Goal: Book appointment/travel/reservation

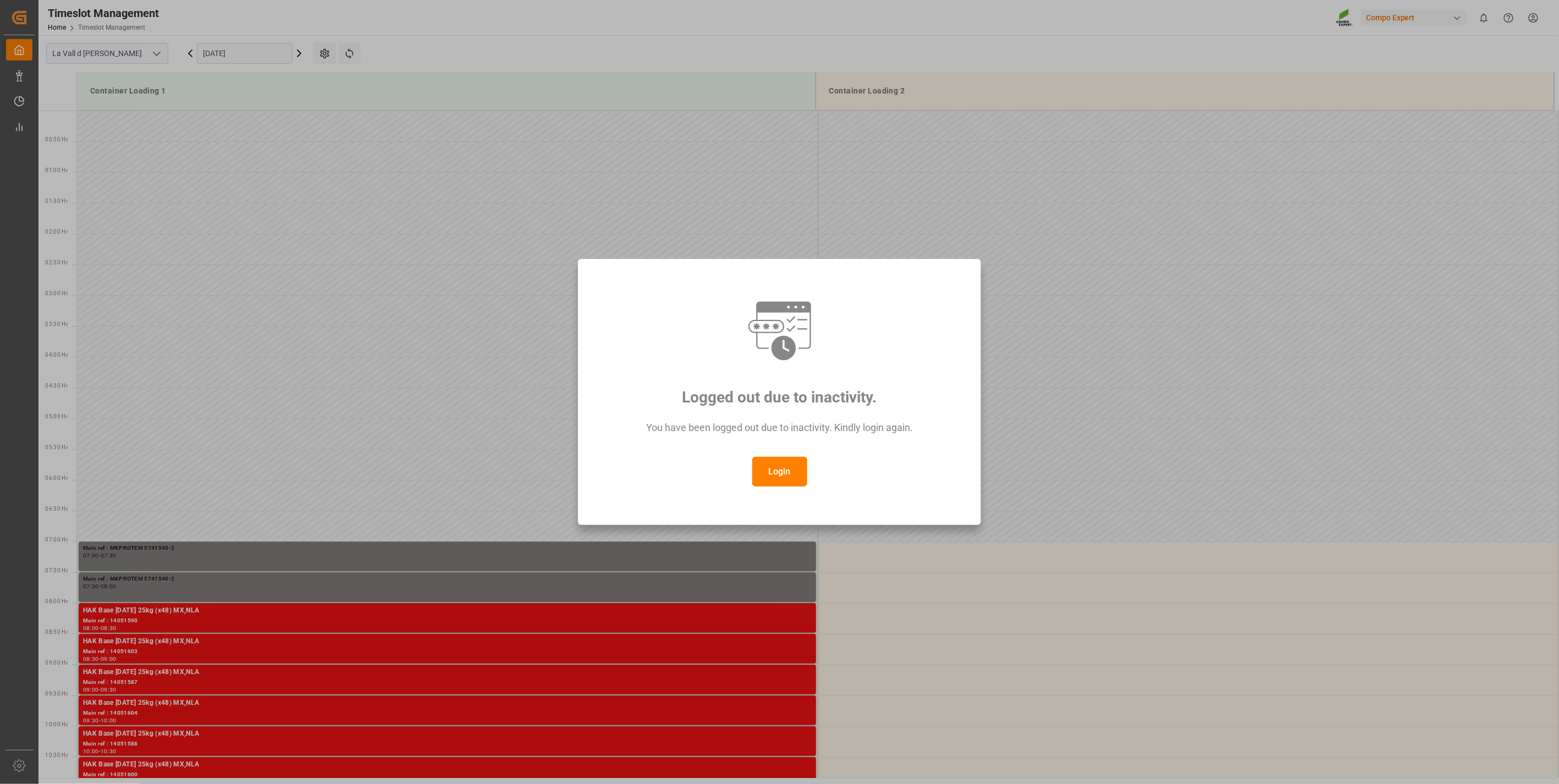
scroll to position [424, 0]
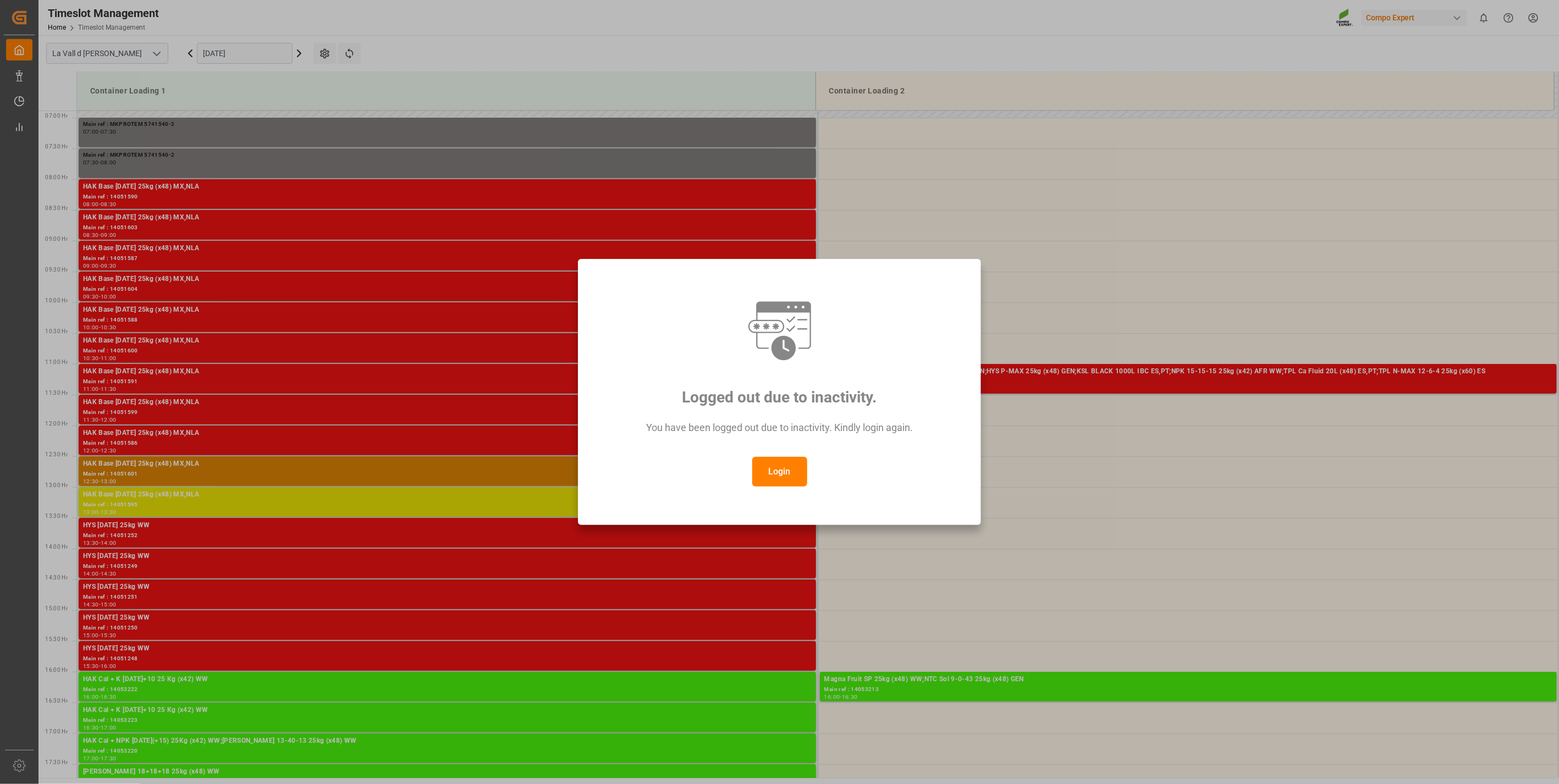
click at [764, 464] on button "Login" at bounding box center [780, 471] width 55 height 30
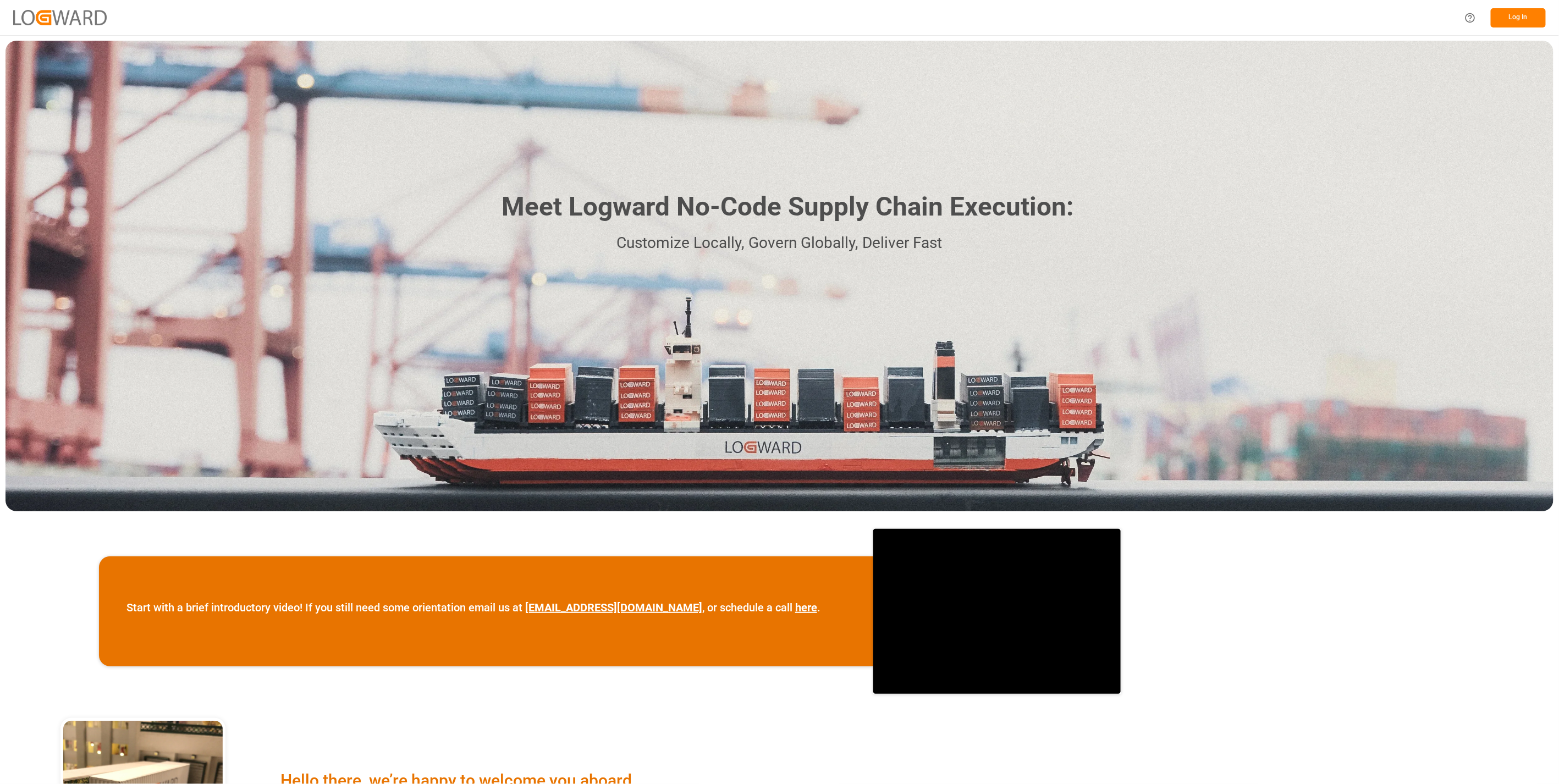
click at [1516, 13] on button "Log In" at bounding box center [1518, 18] width 55 height 19
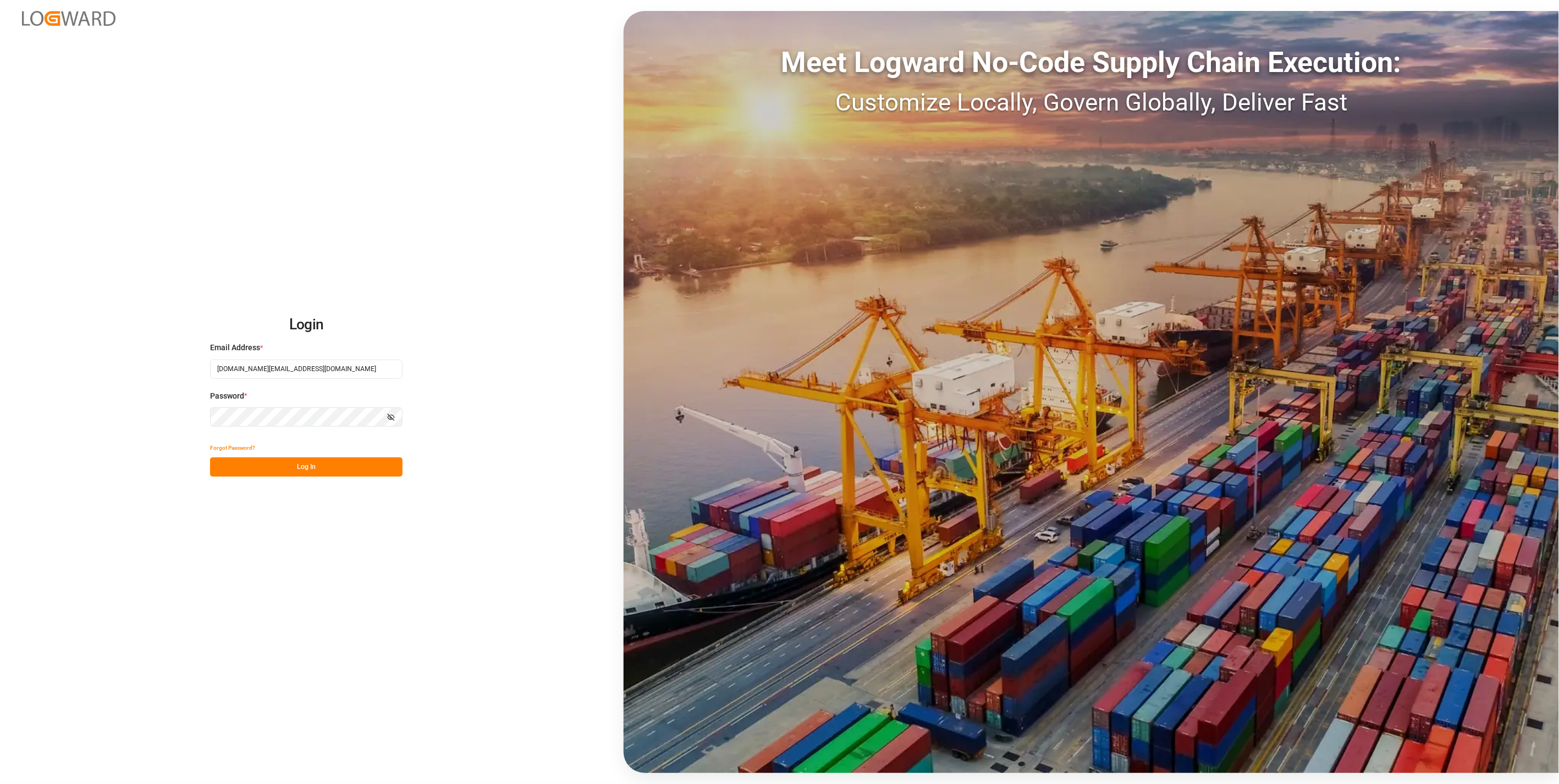
click at [281, 474] on button "Log In" at bounding box center [306, 467] width 192 height 19
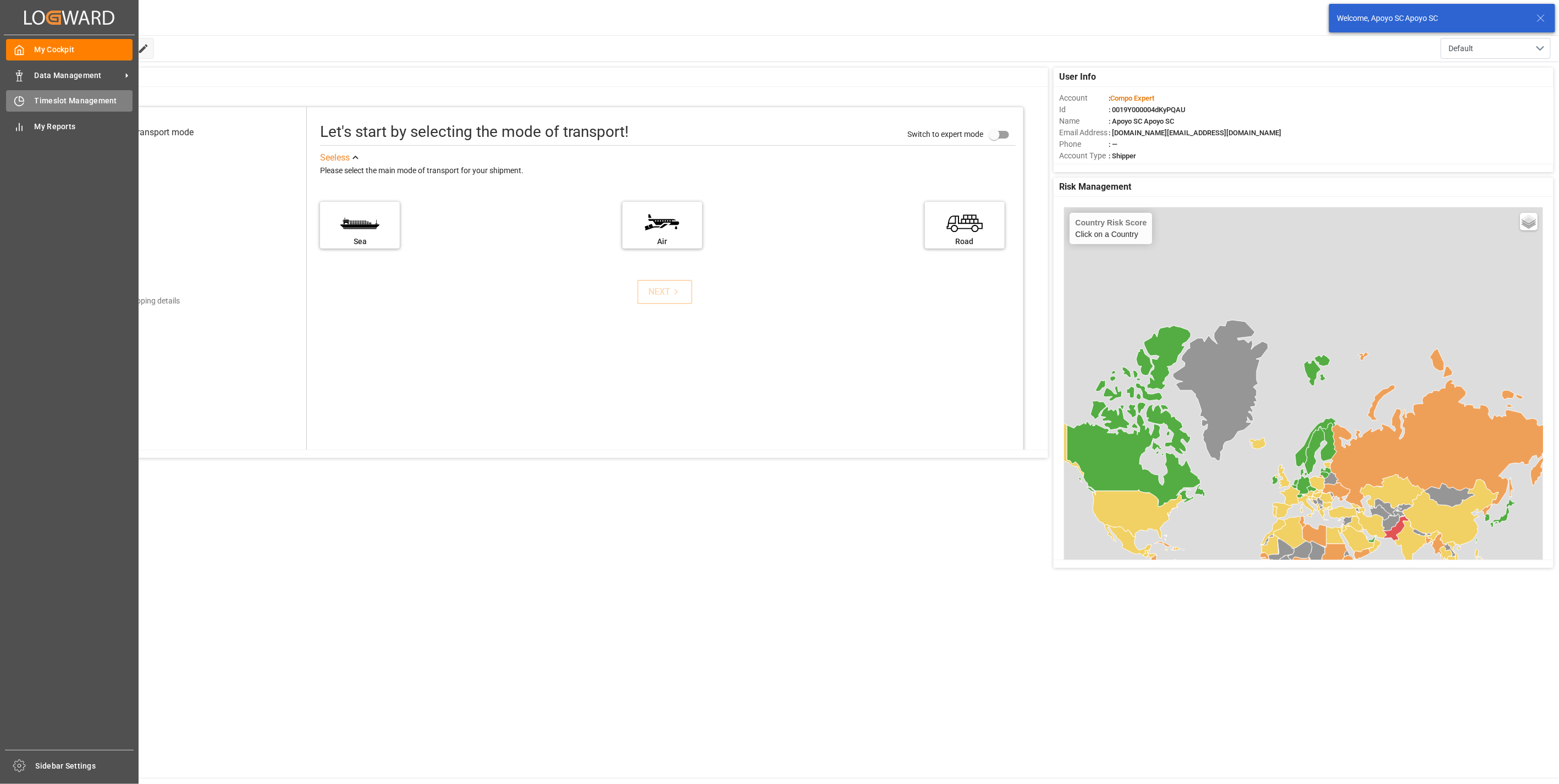
click at [25, 103] on div "Timeslot Management Timeslot Management" at bounding box center [69, 100] width 126 height 21
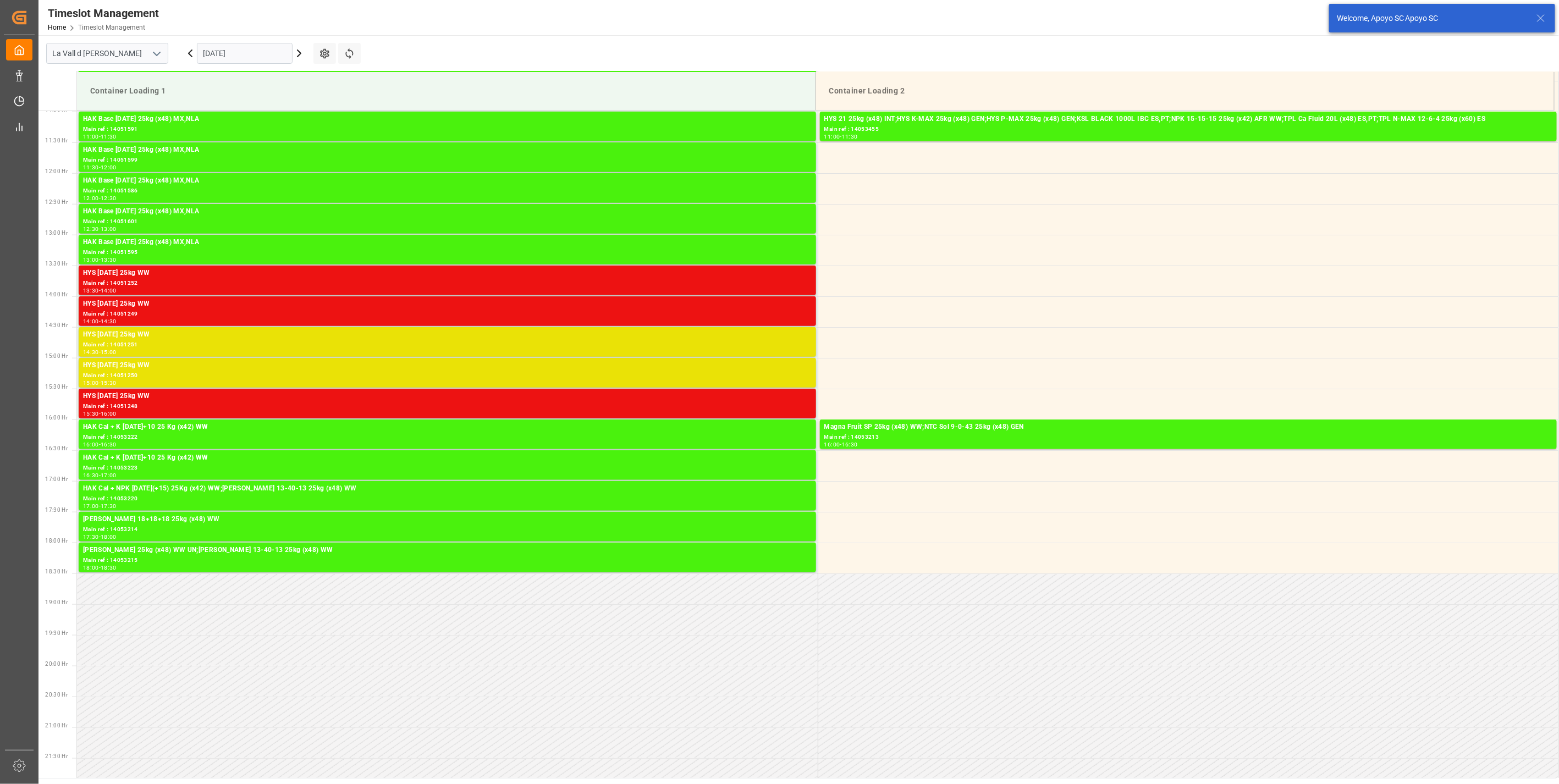
scroll to position [731, 0]
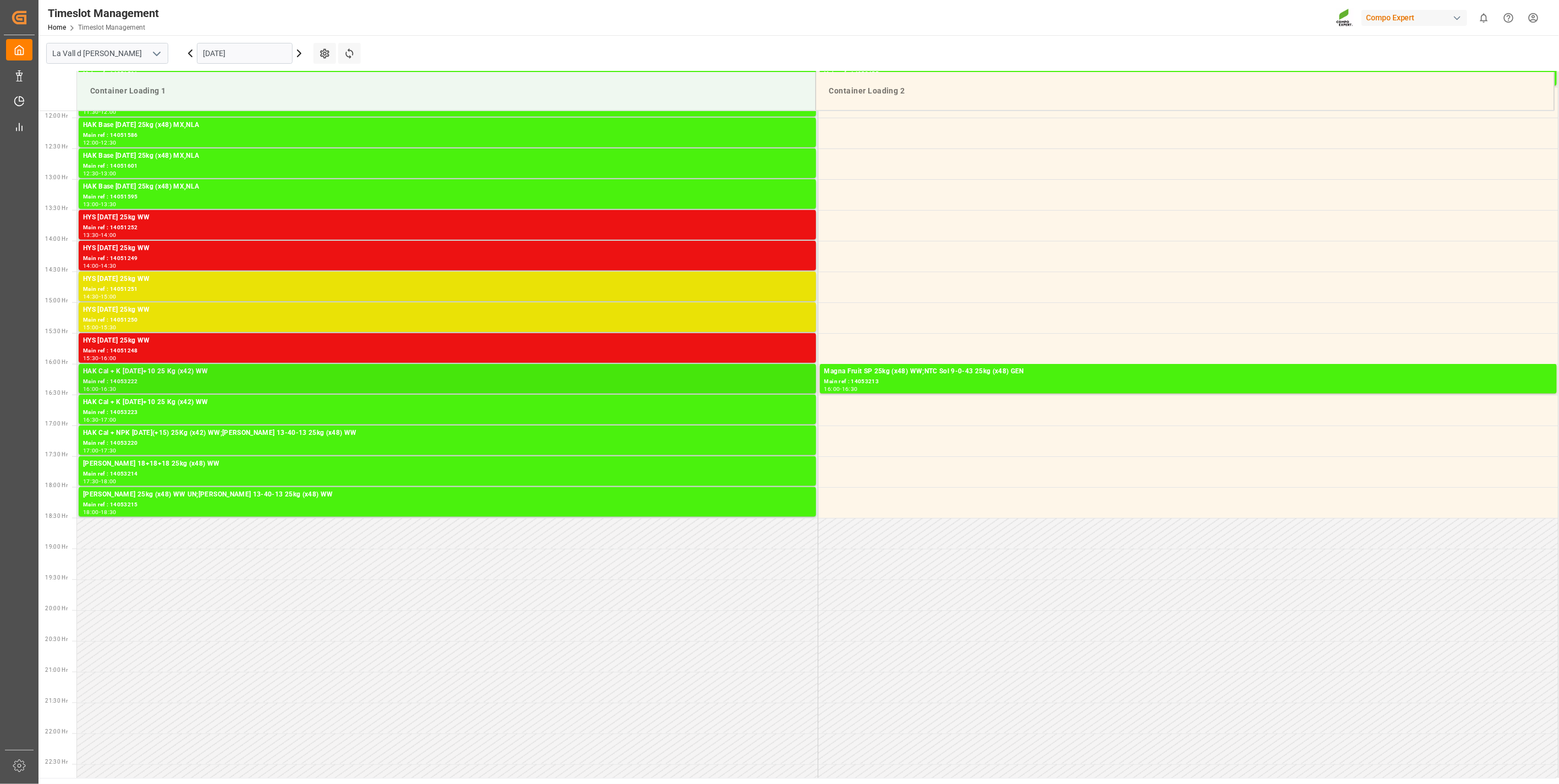
click at [189, 376] on div "HAK Cal + K [DATE]+10 25 Kg (x42) WW" at bounding box center [447, 371] width 729 height 11
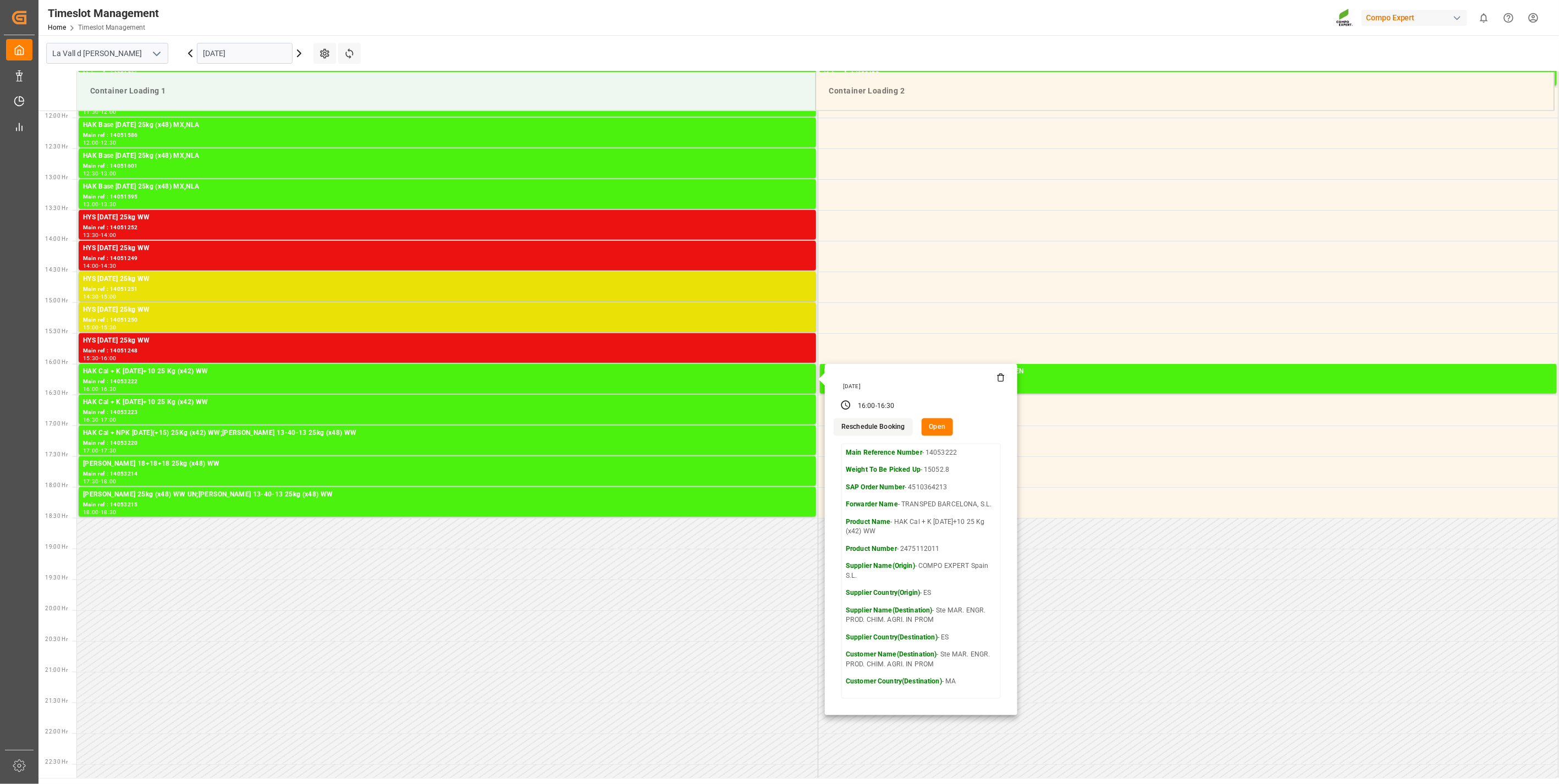
click at [999, 381] on icon at bounding box center [1000, 377] width 9 height 9
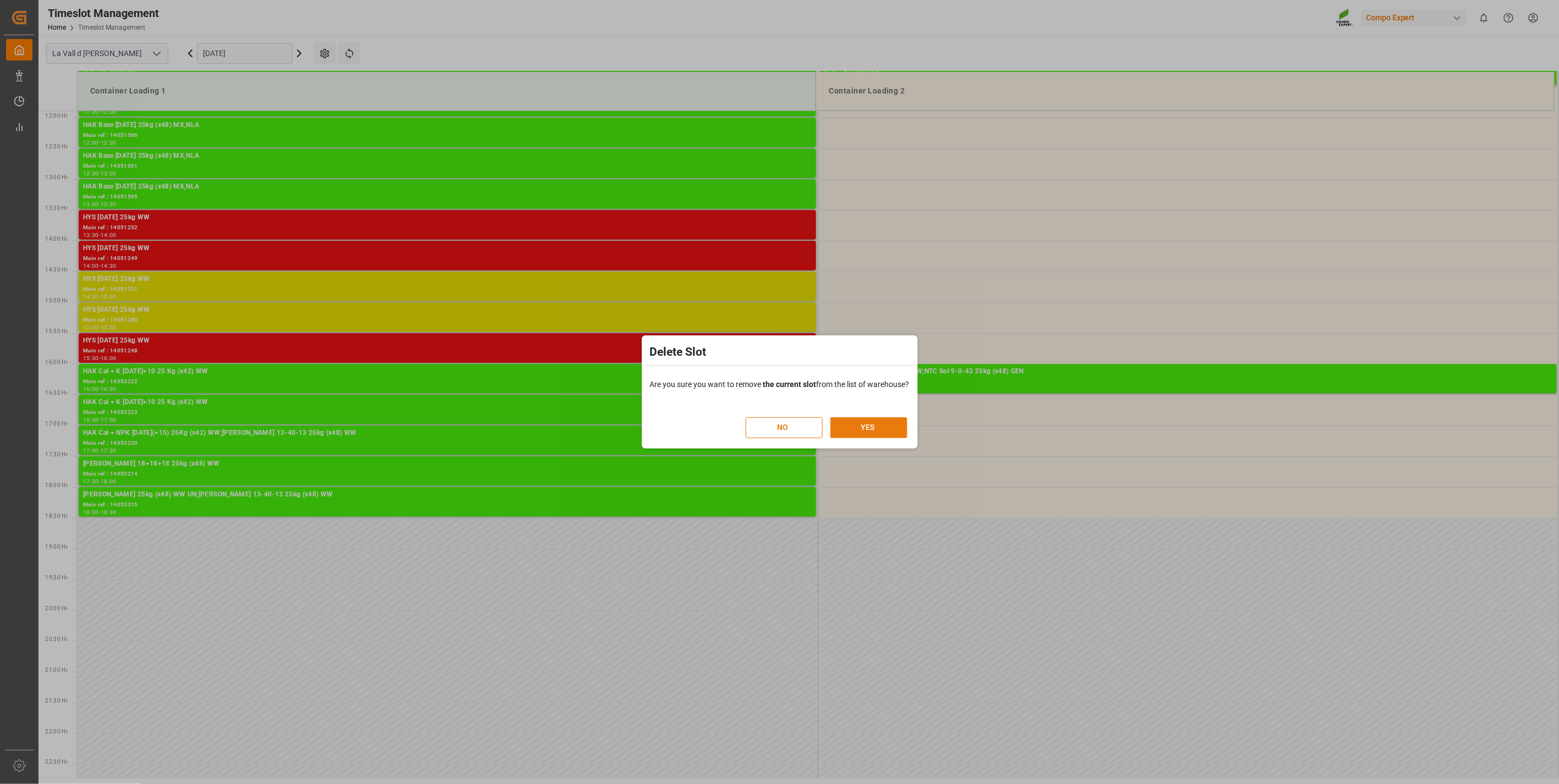
click at [859, 424] on button "YES" at bounding box center [868, 428] width 77 height 21
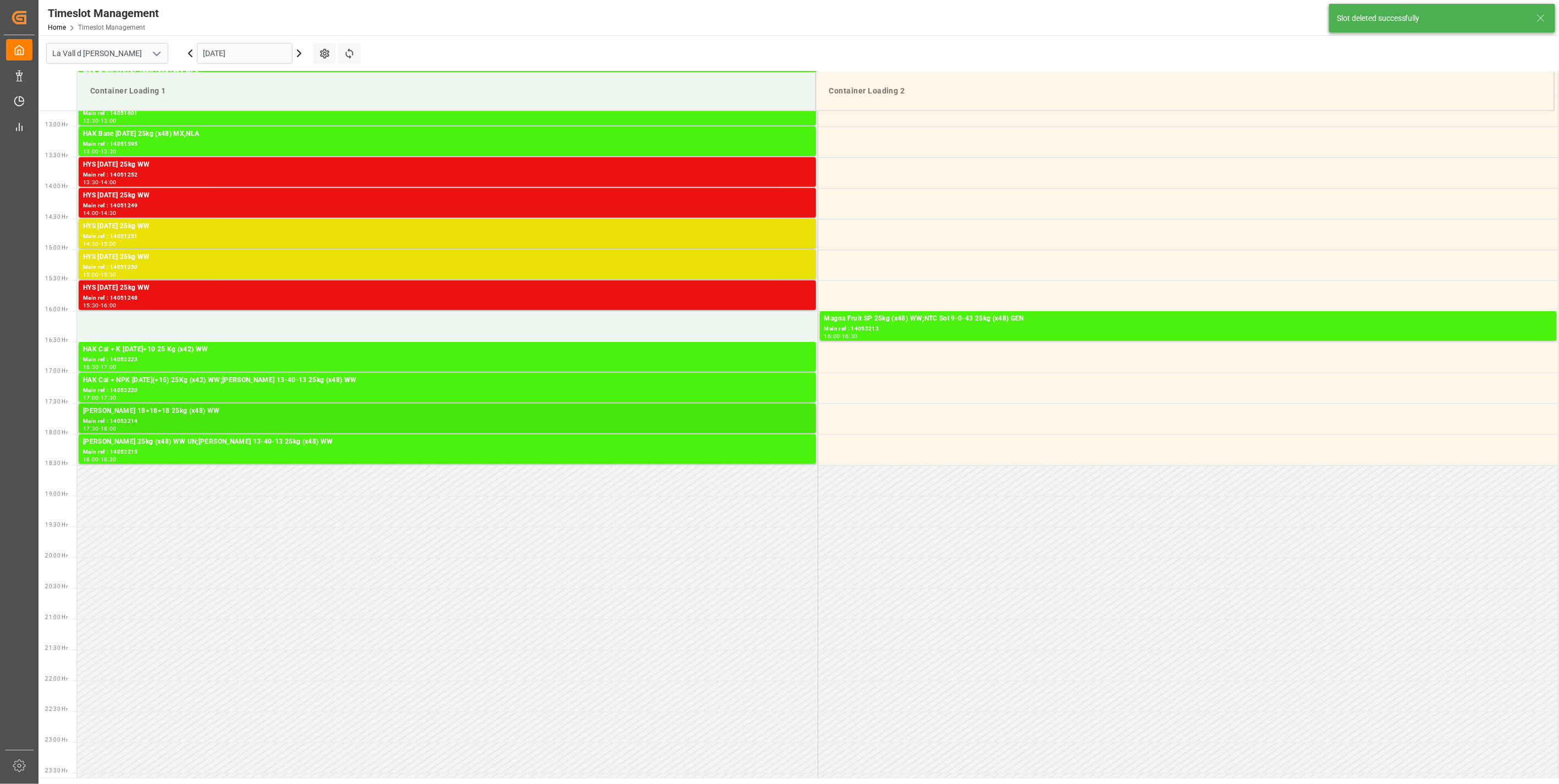
scroll to position [809, 0]
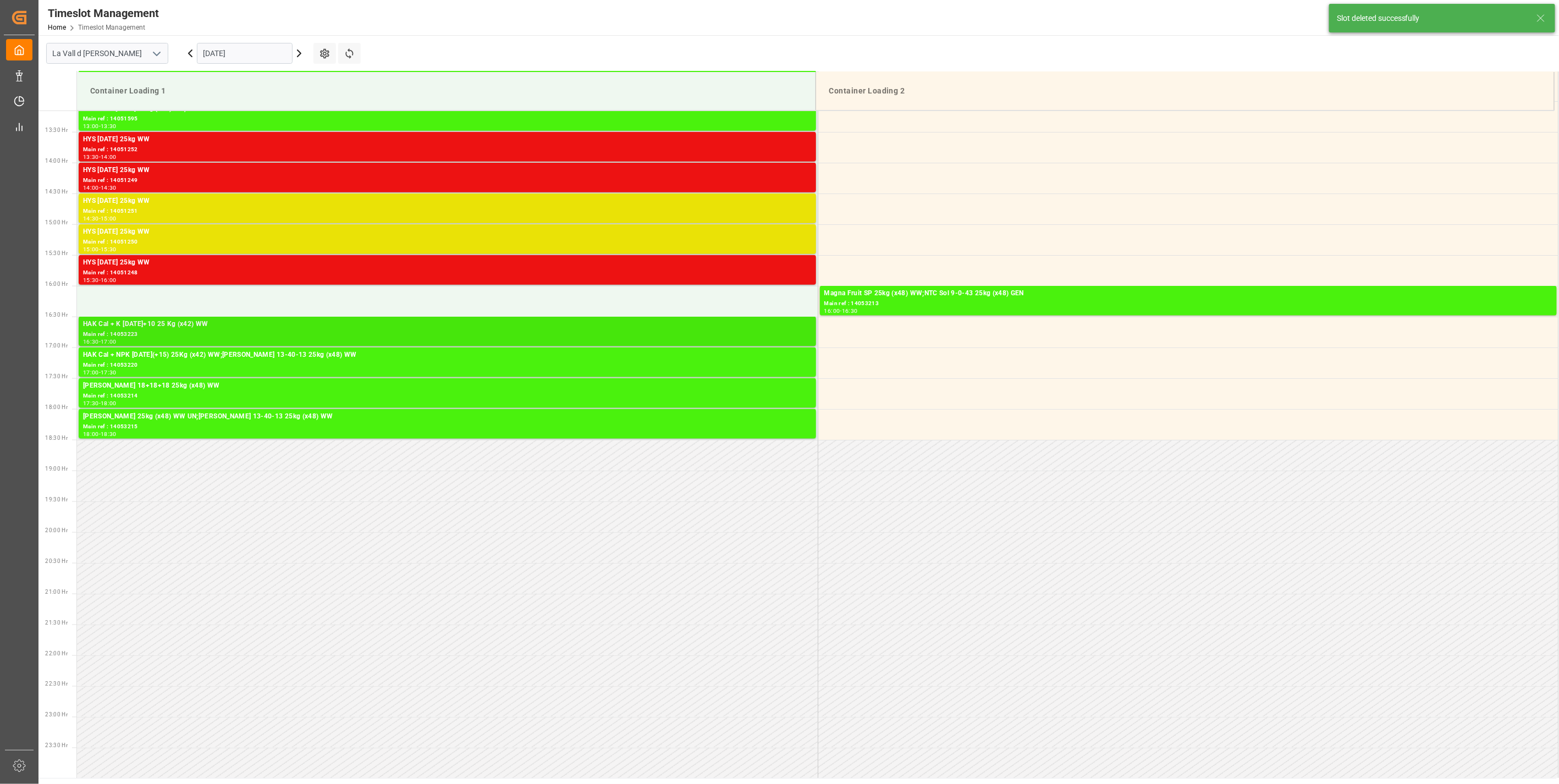
click at [202, 327] on div "HAK Cal + K [DATE]+10 25 Kg (x42) WW" at bounding box center [447, 324] width 729 height 11
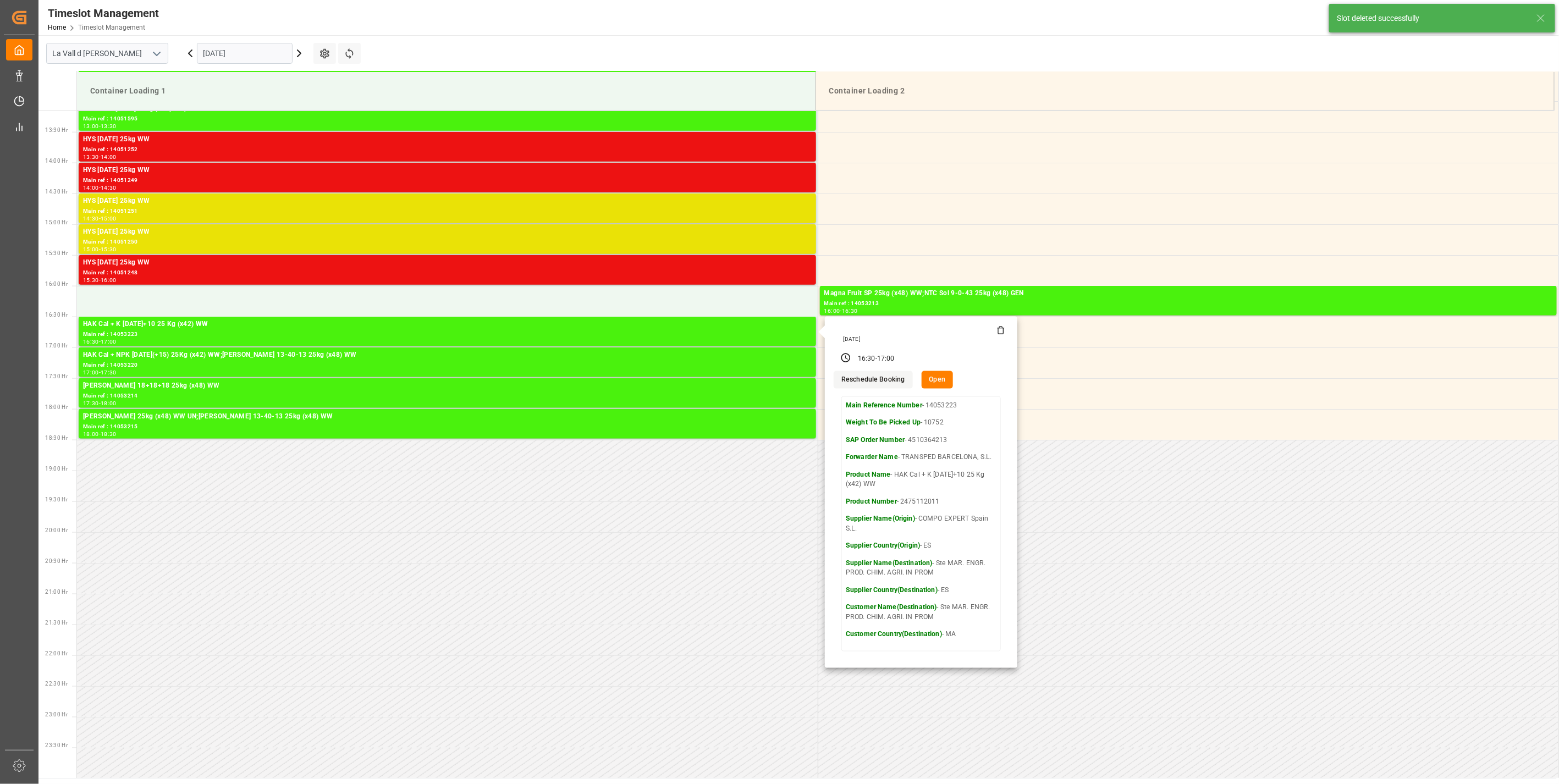
click at [1002, 326] on icon at bounding box center [1000, 330] width 9 height 9
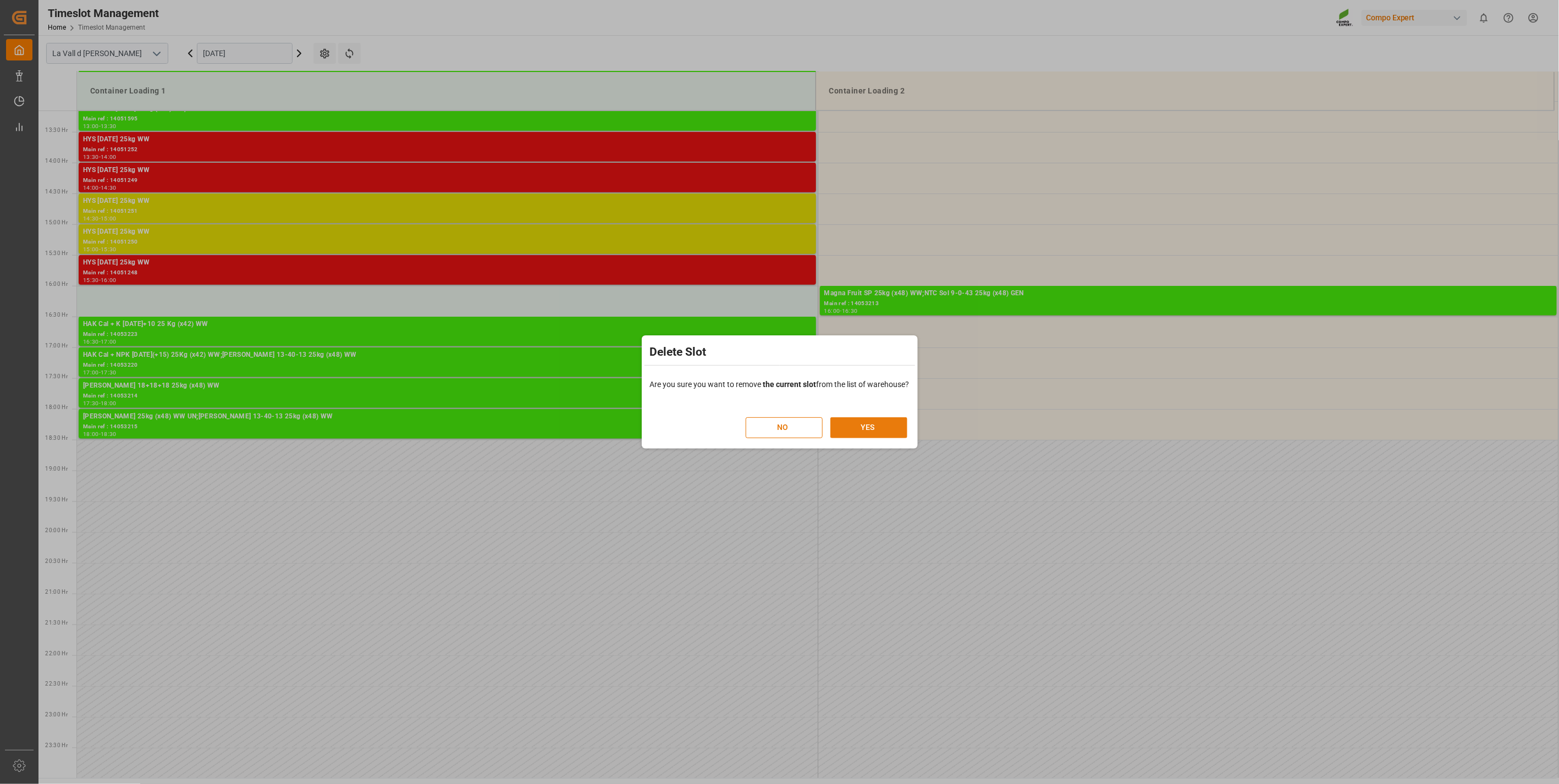
click at [872, 419] on button "YES" at bounding box center [868, 428] width 77 height 21
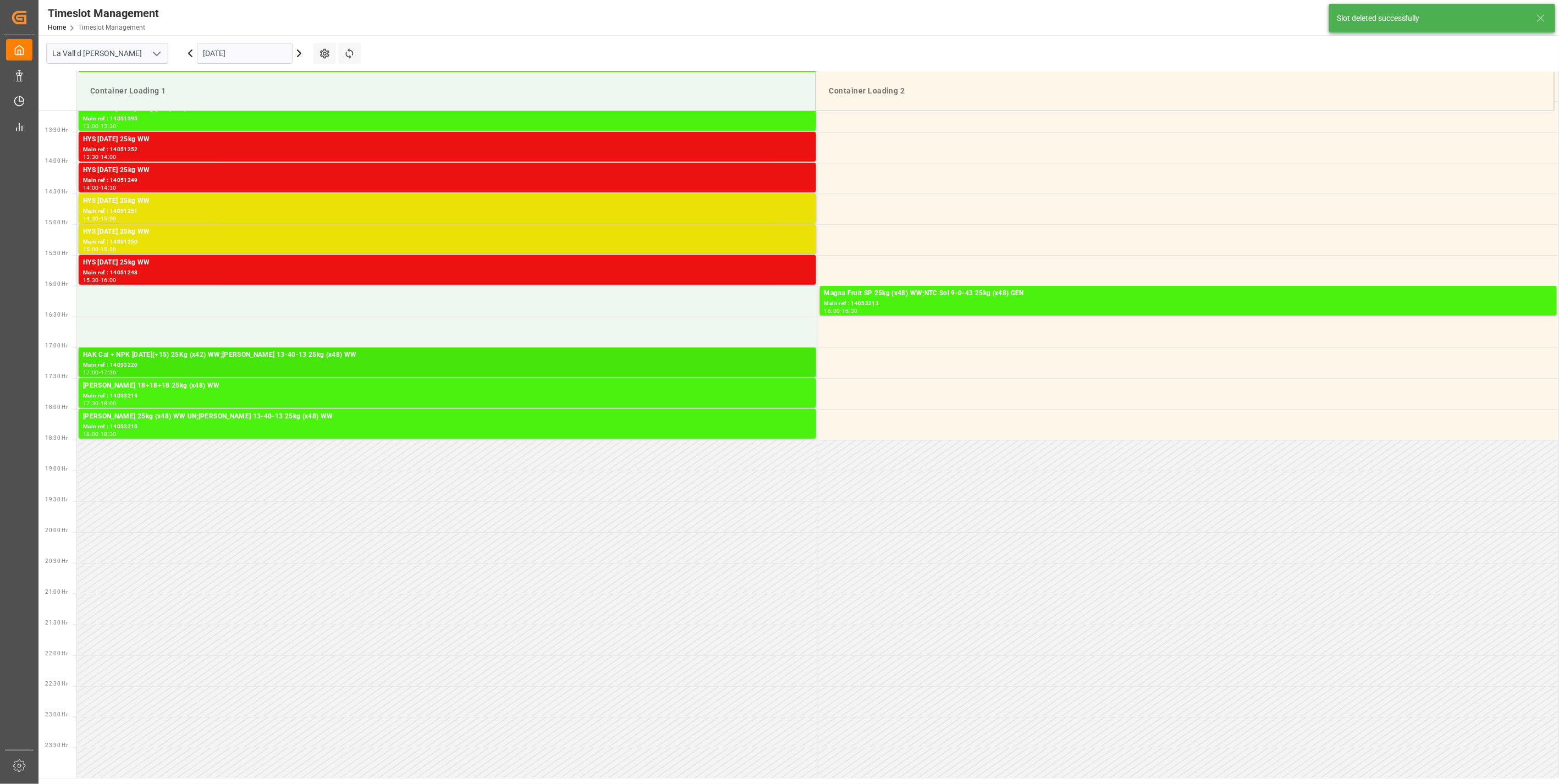
click at [234, 366] on div "Main ref : 14053220" at bounding box center [447, 365] width 729 height 9
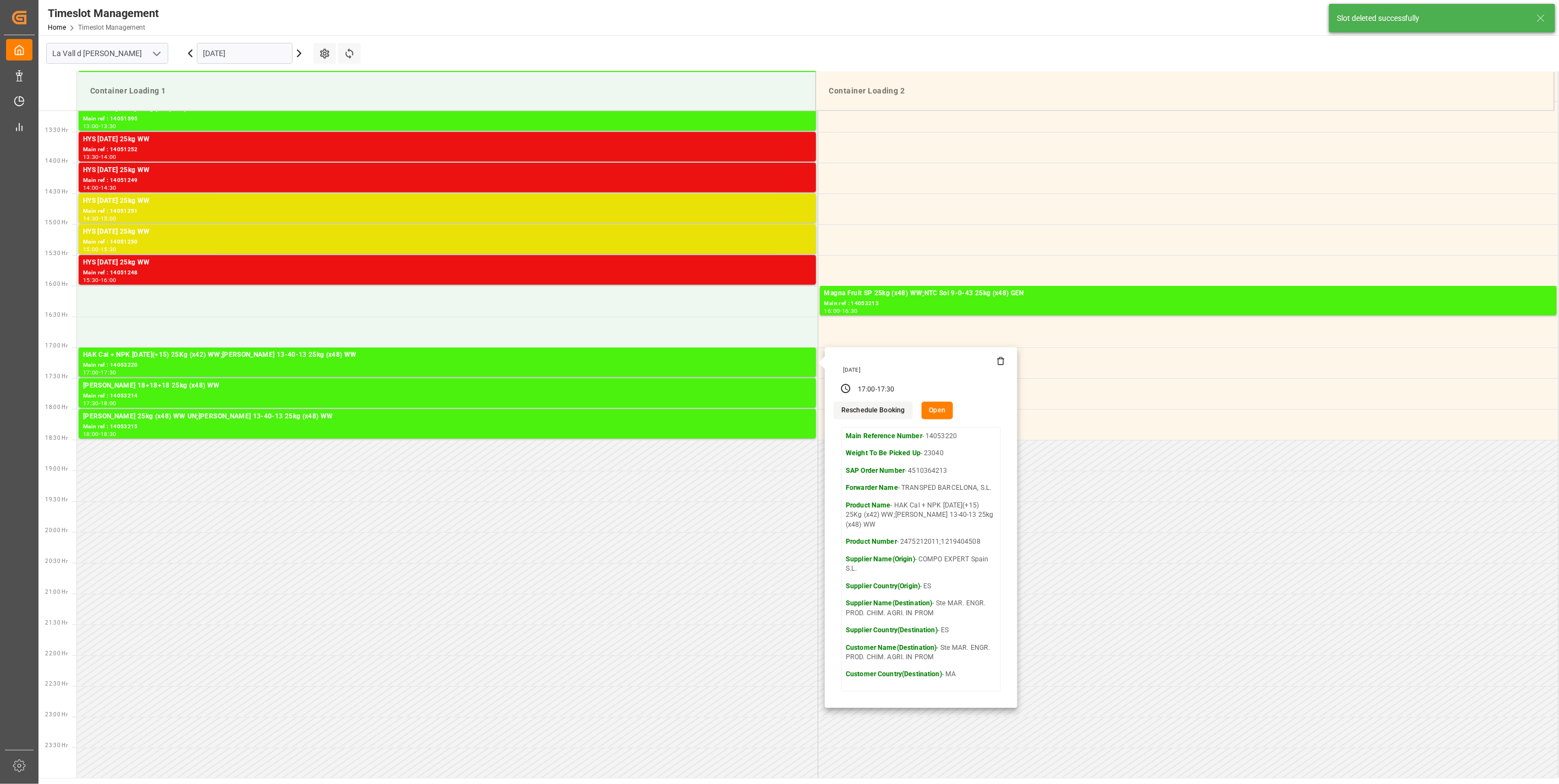
click at [1001, 366] on div "[DATE]" at bounding box center [922, 370] width 166 height 8
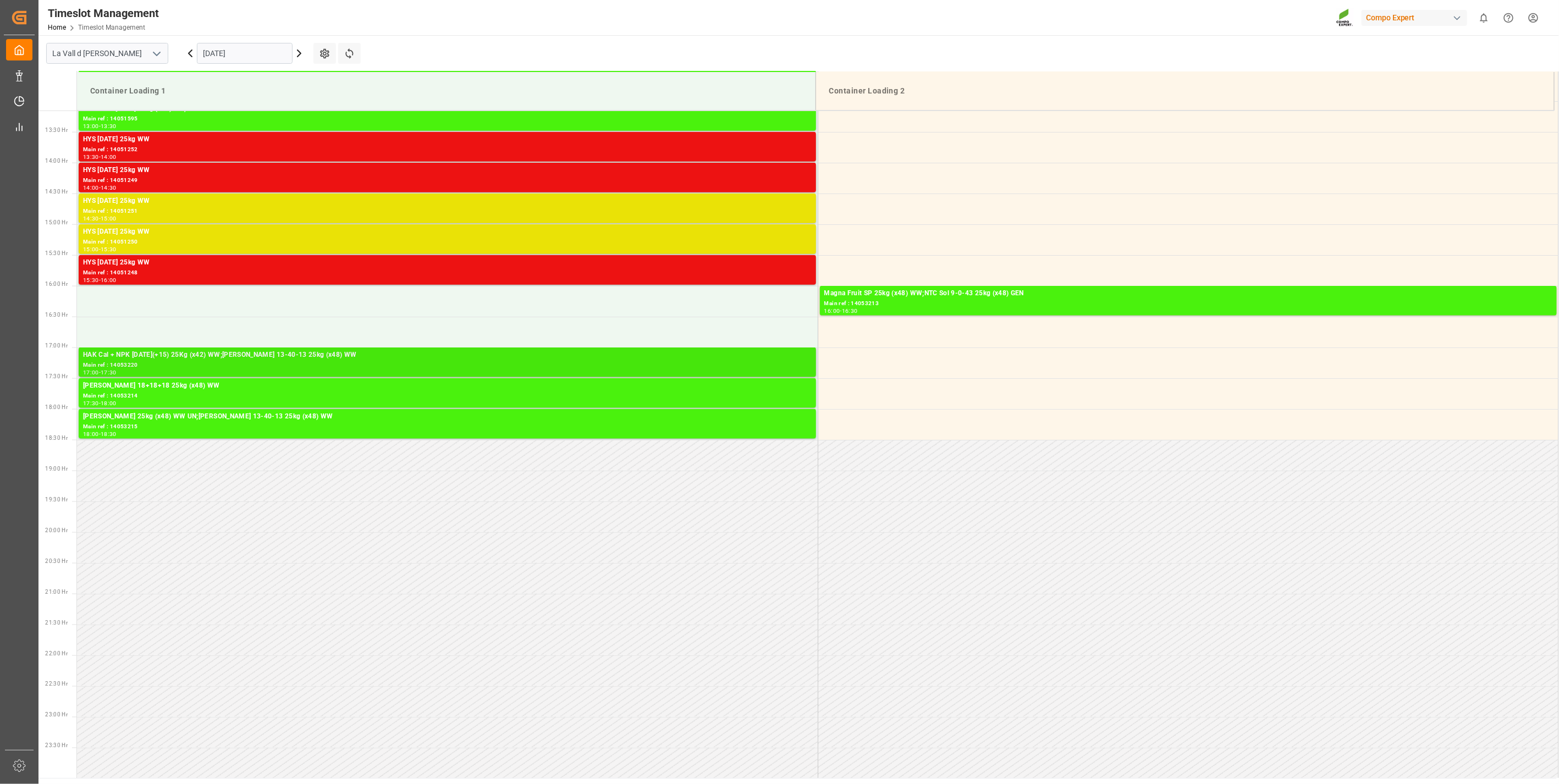
click at [793, 365] on div "Main ref : 14053220" at bounding box center [447, 365] width 729 height 9
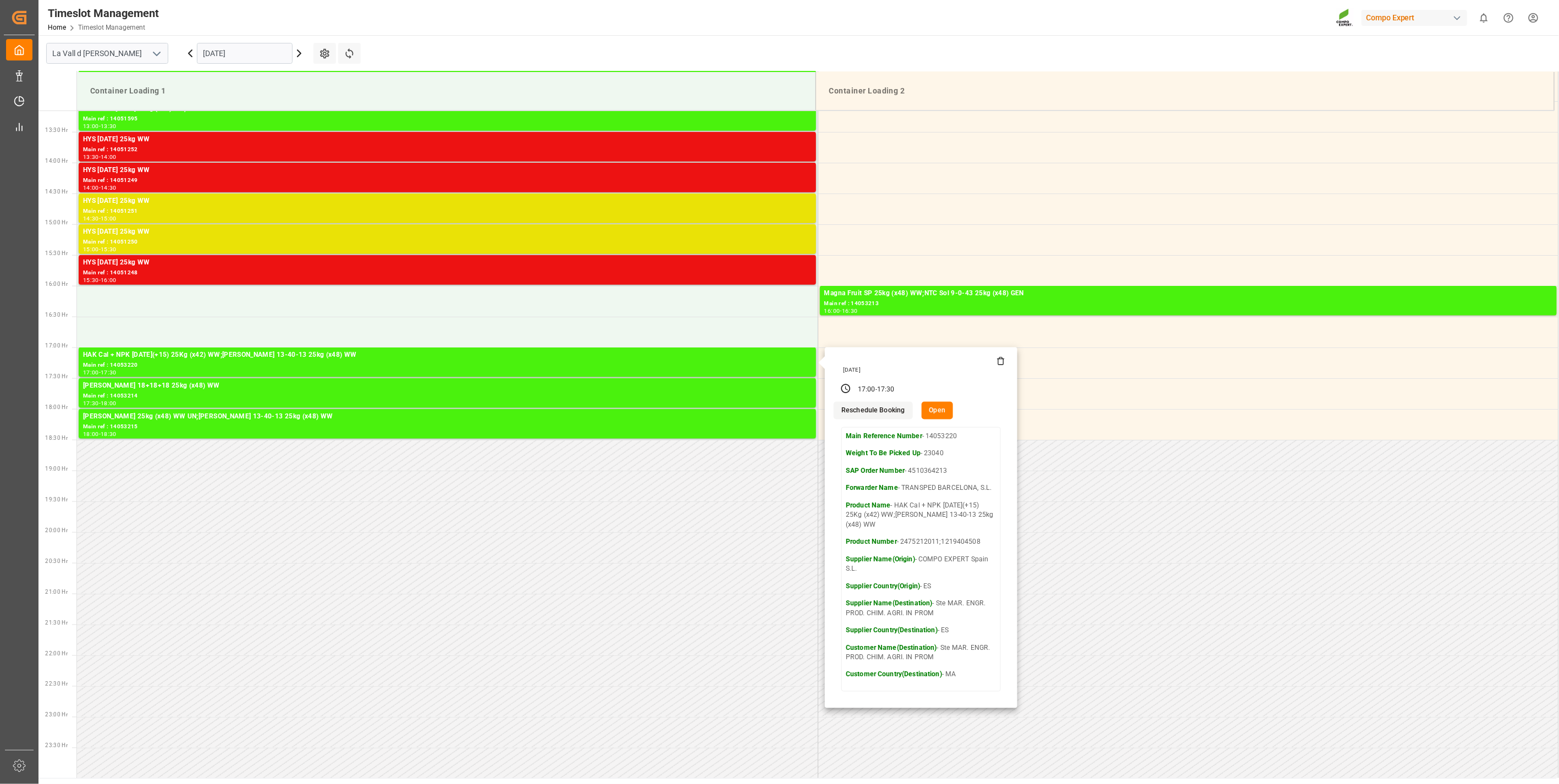
click at [1002, 364] on icon at bounding box center [1001, 362] width 5 height 6
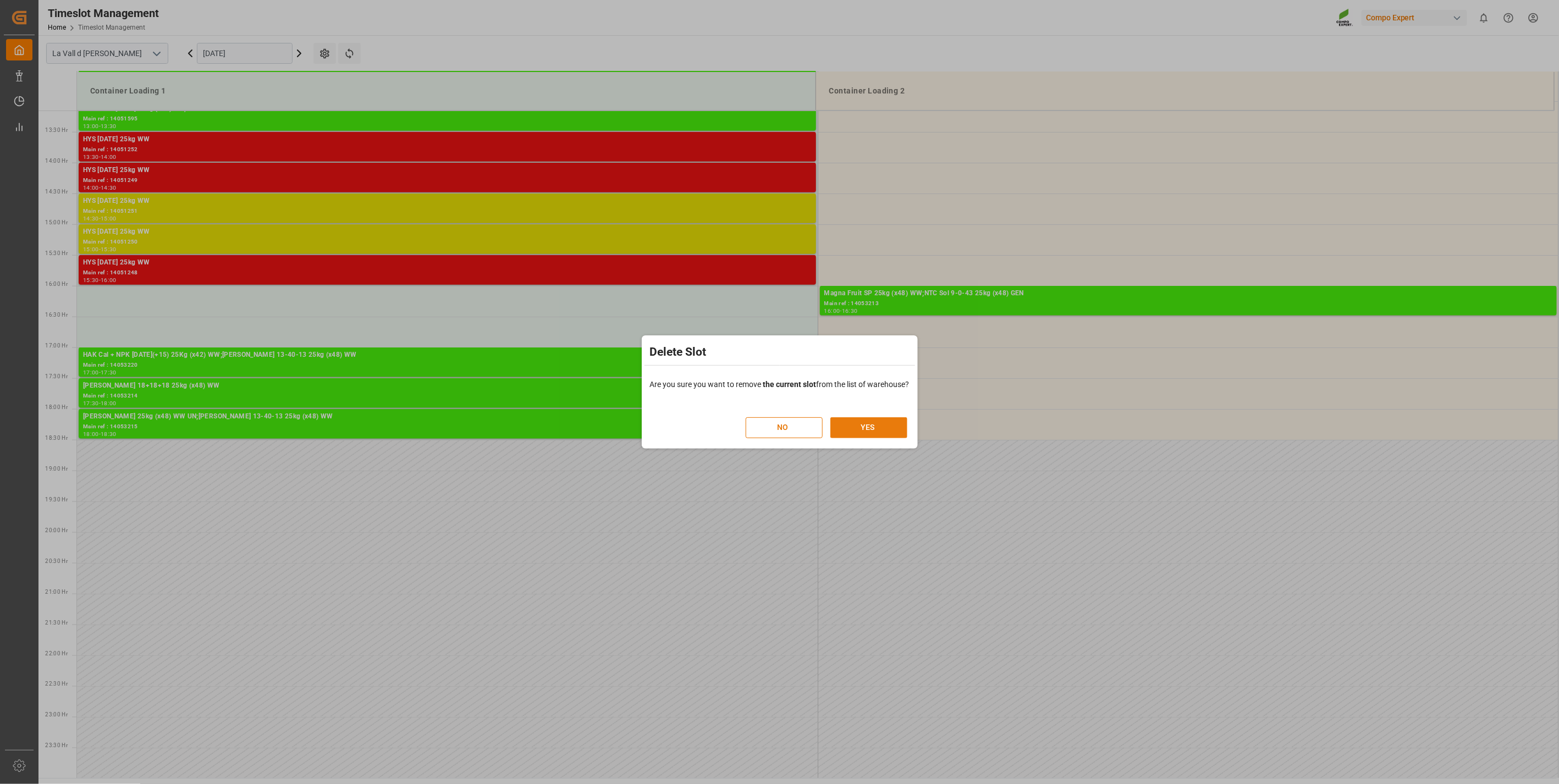
click at [891, 420] on button "YES" at bounding box center [868, 428] width 77 height 21
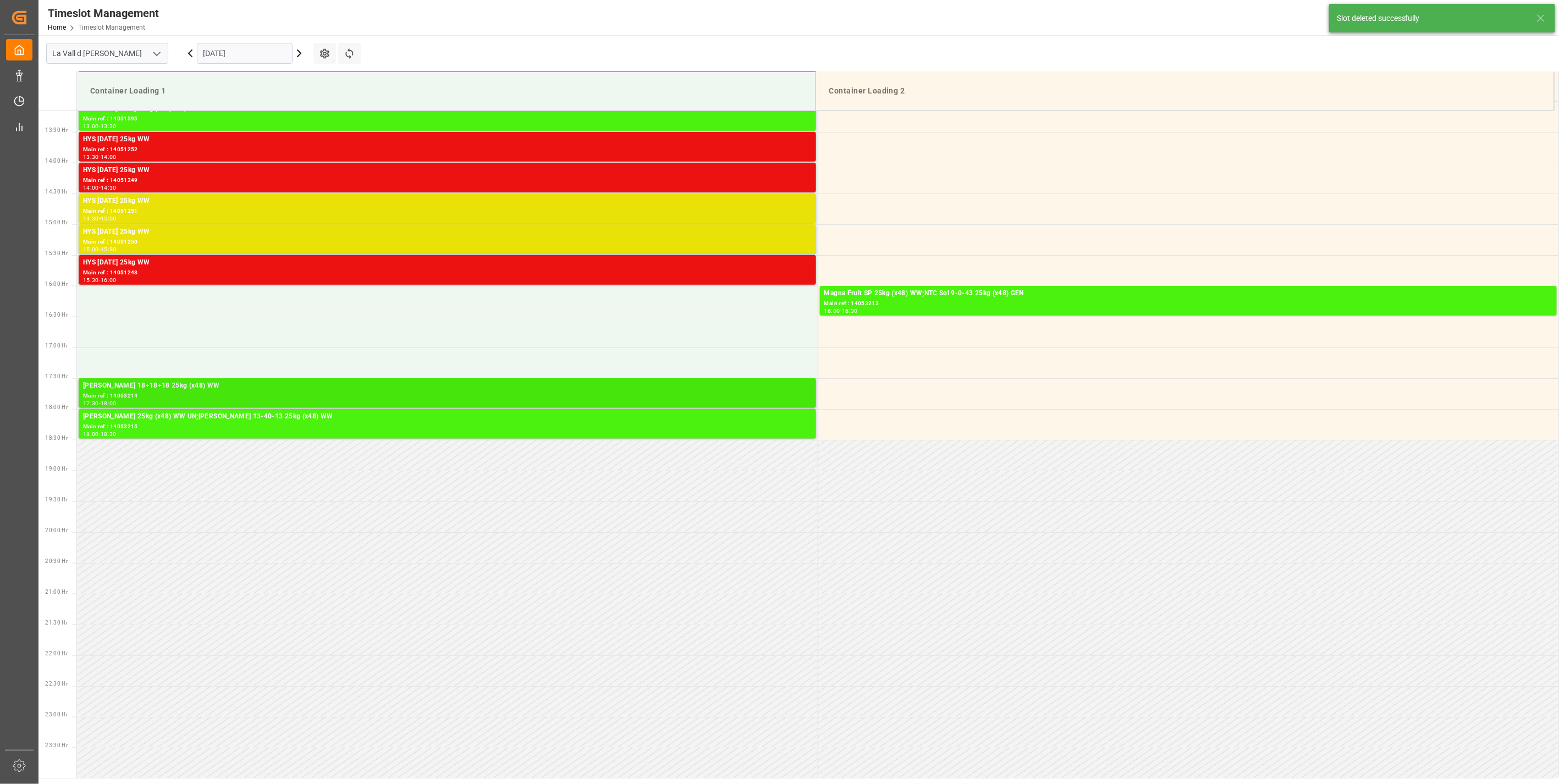
click at [520, 390] on div "[PERSON_NAME] 18+18+18 25kg (x48) WW" at bounding box center [447, 386] width 729 height 11
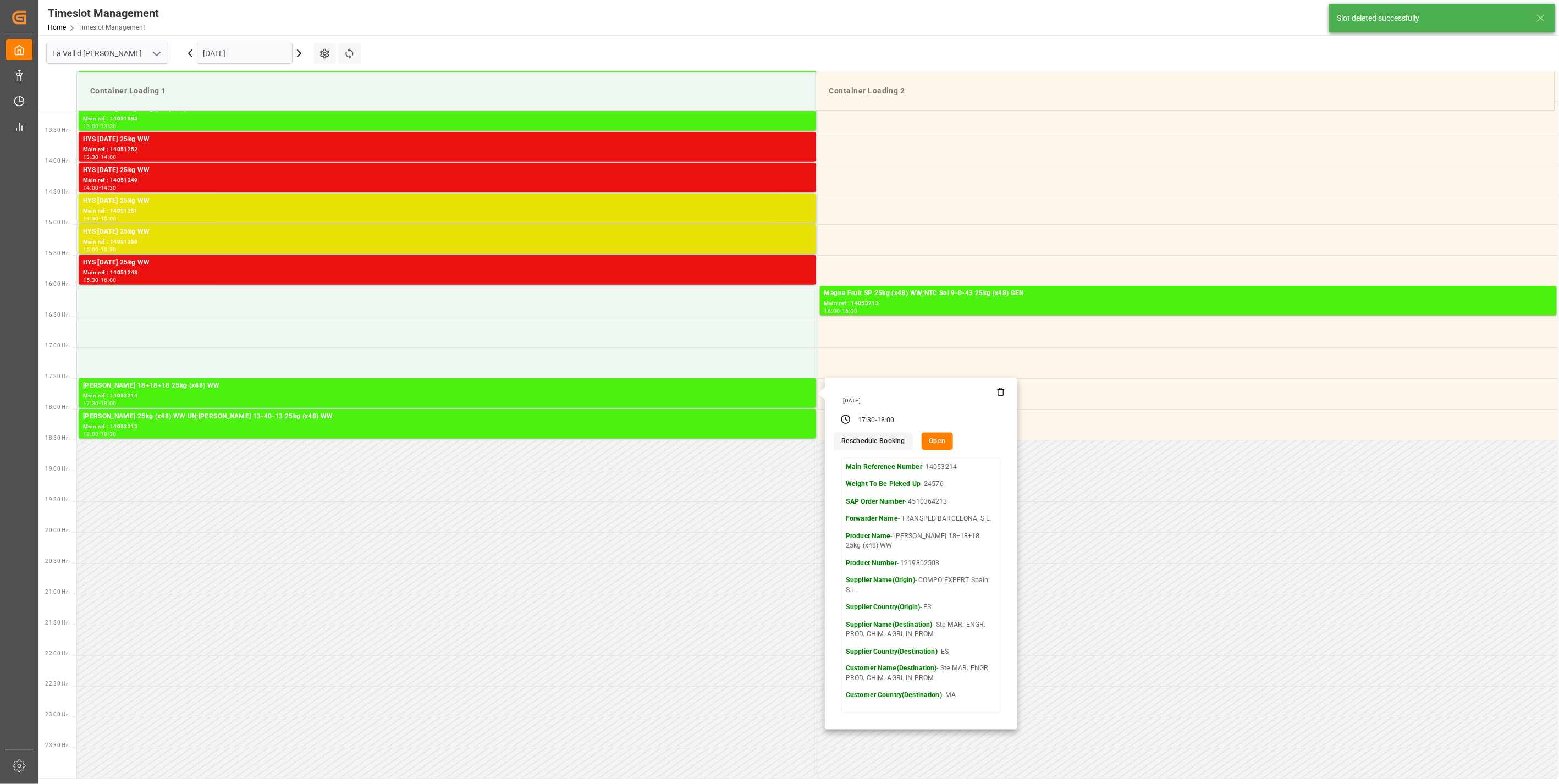
click at [1006, 398] on div "[DATE]" at bounding box center [921, 399] width 175 height 25
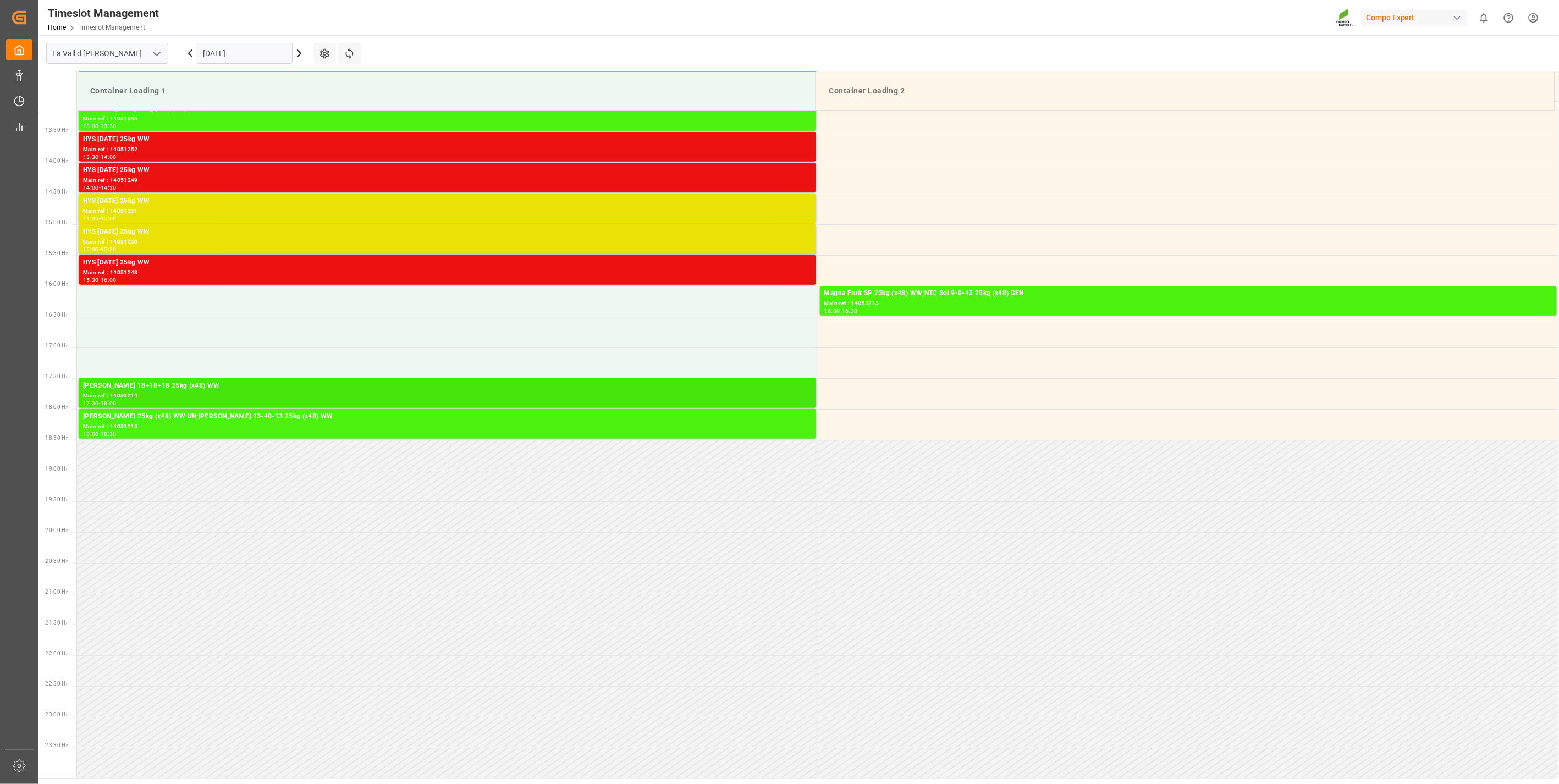
click at [724, 387] on div "[PERSON_NAME] 18+18+18 25kg (x48) WW" at bounding box center [447, 386] width 729 height 11
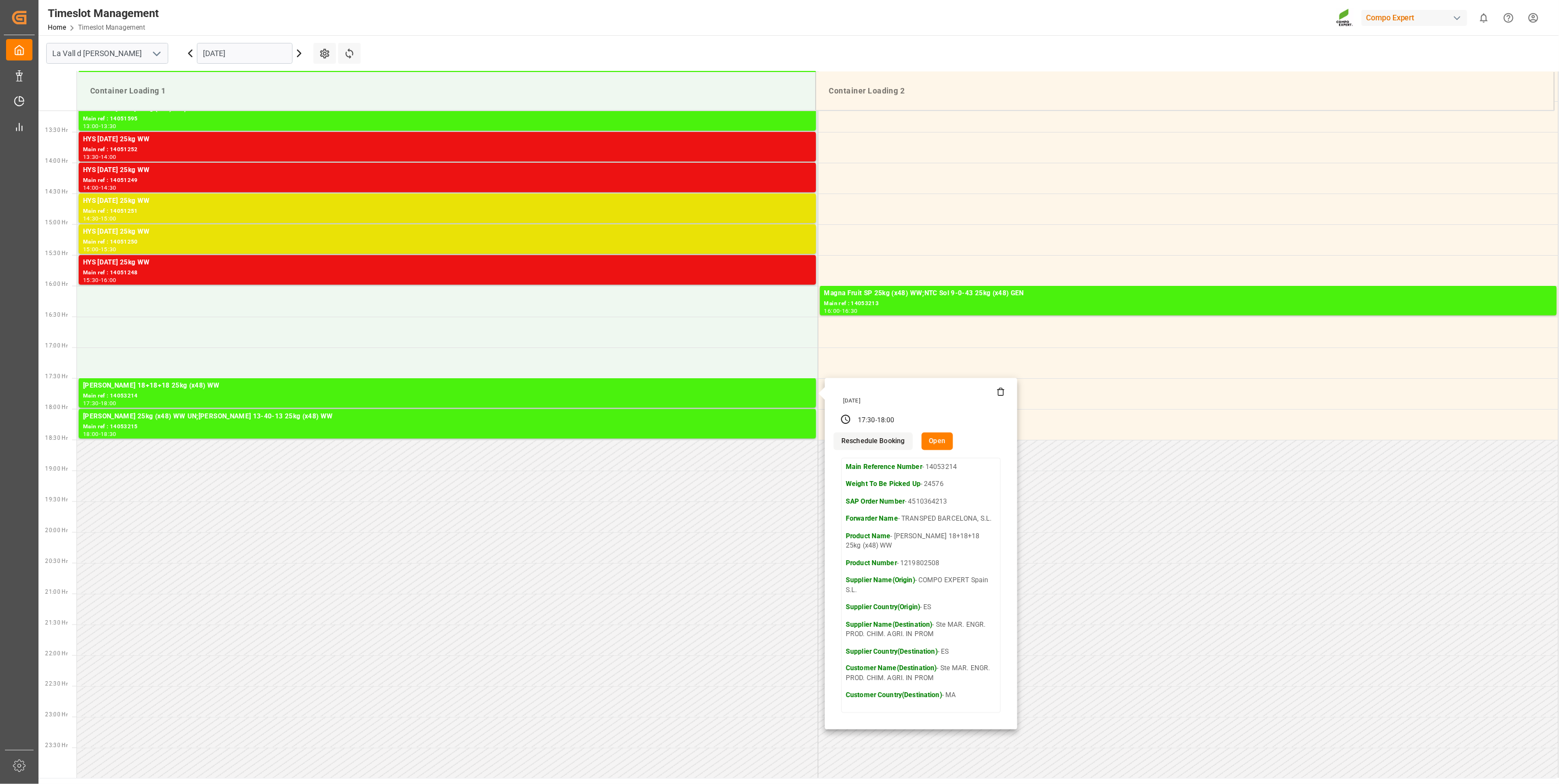
click at [997, 392] on icon at bounding box center [1000, 392] width 9 height 9
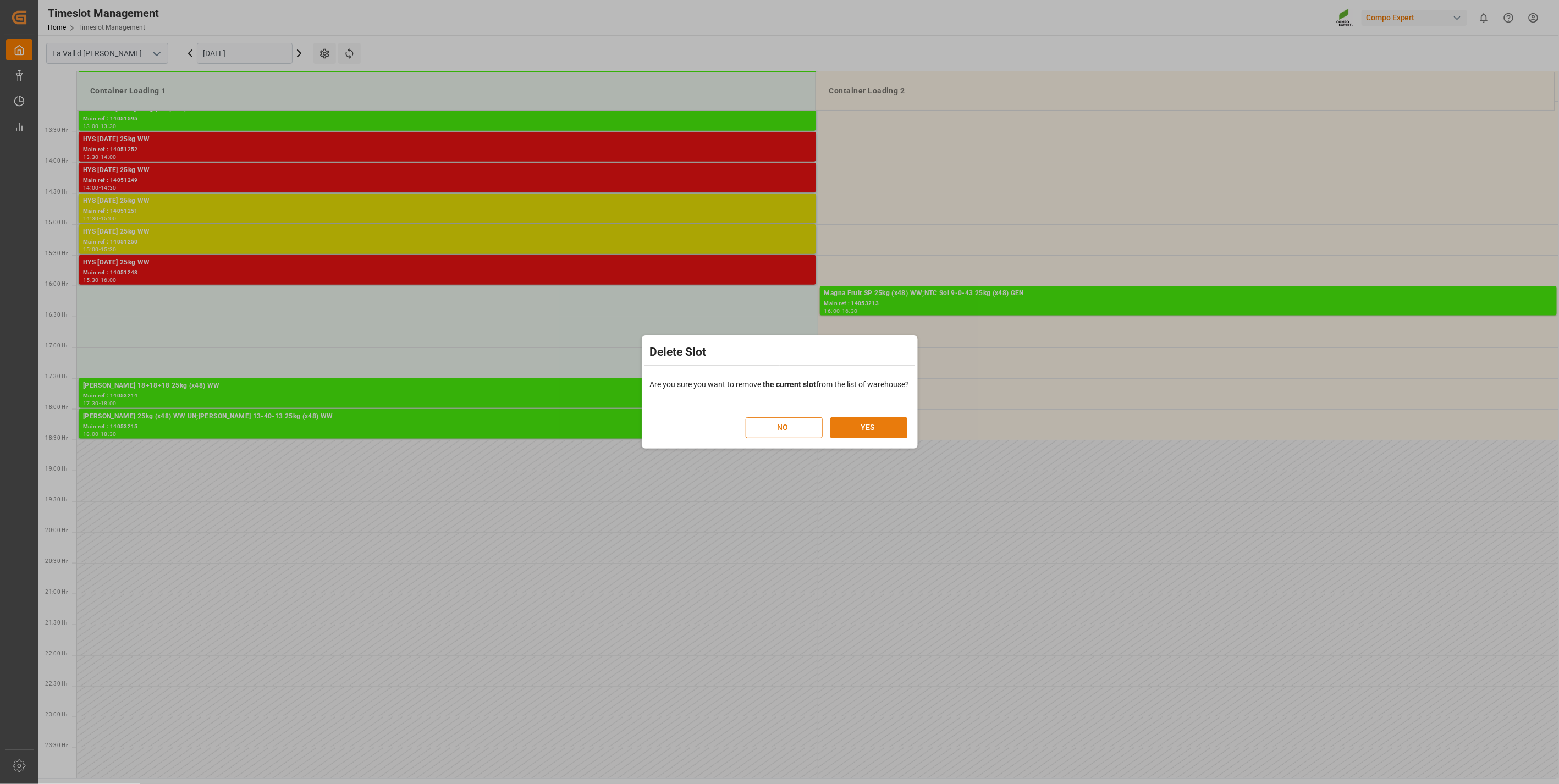
click at [896, 430] on button "YES" at bounding box center [868, 428] width 77 height 21
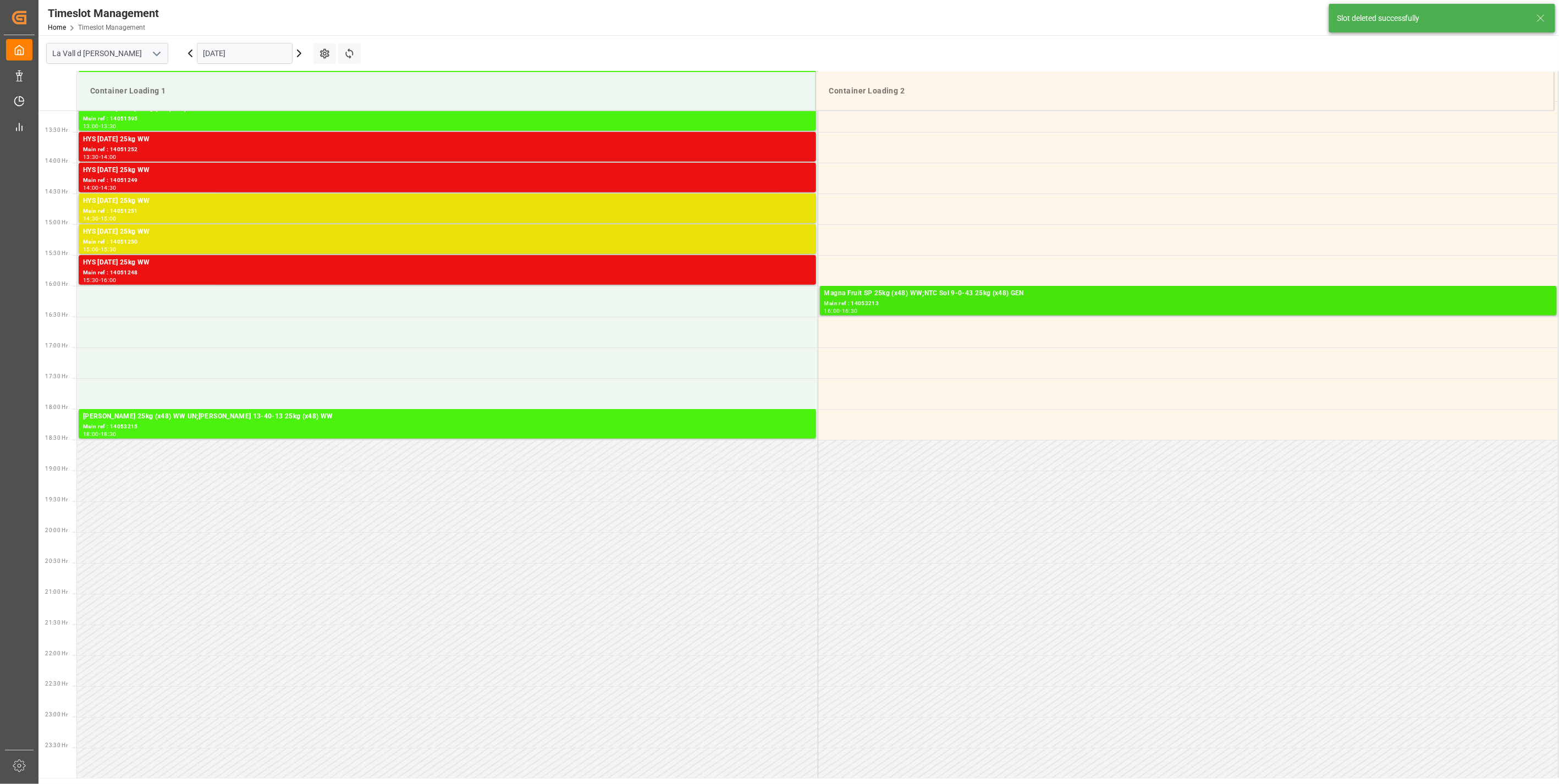
click at [882, 311] on div "16:00 - 16:30" at bounding box center [1188, 312] width 728 height 6
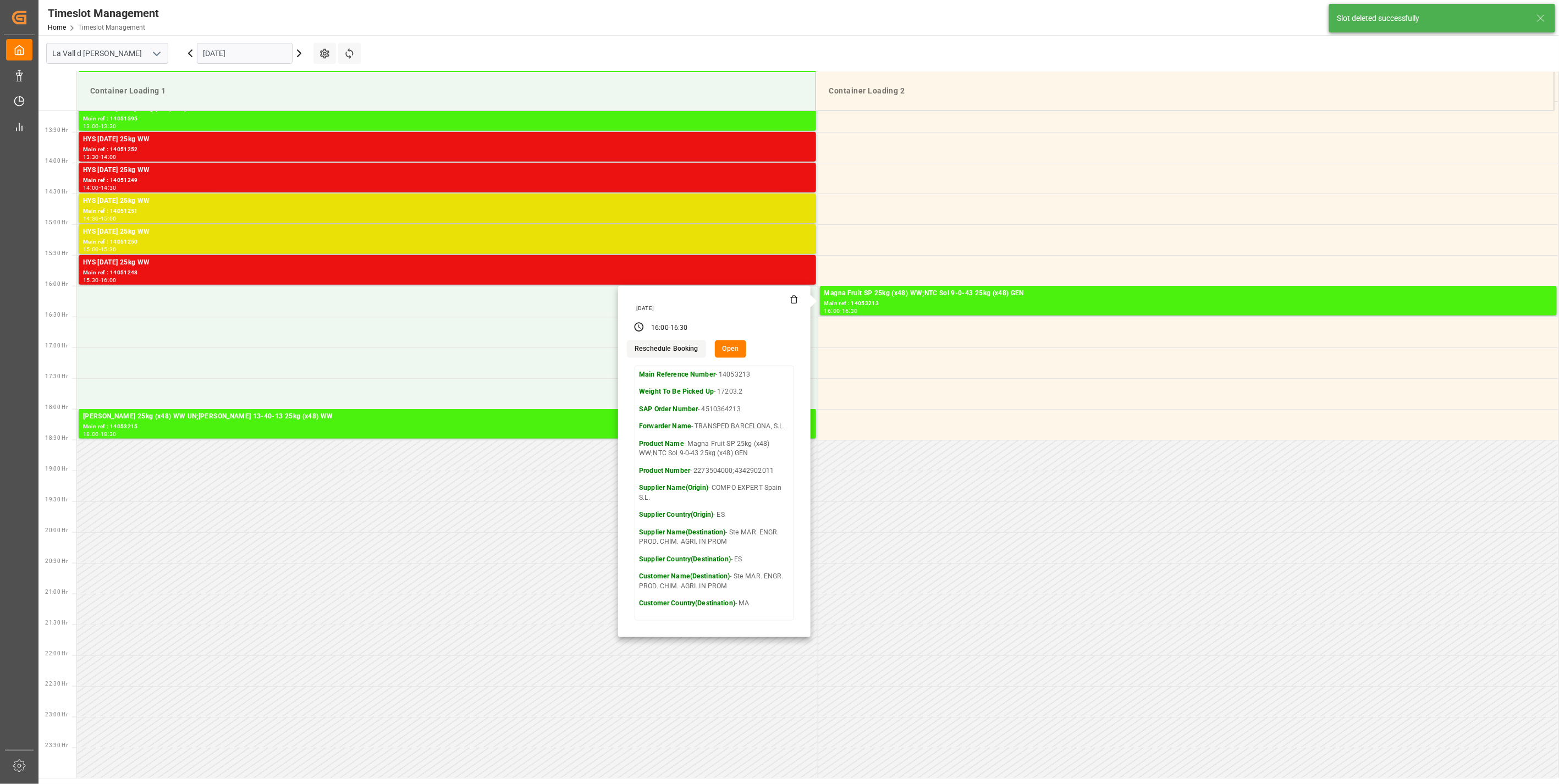
click at [793, 304] on icon at bounding box center [794, 299] width 9 height 9
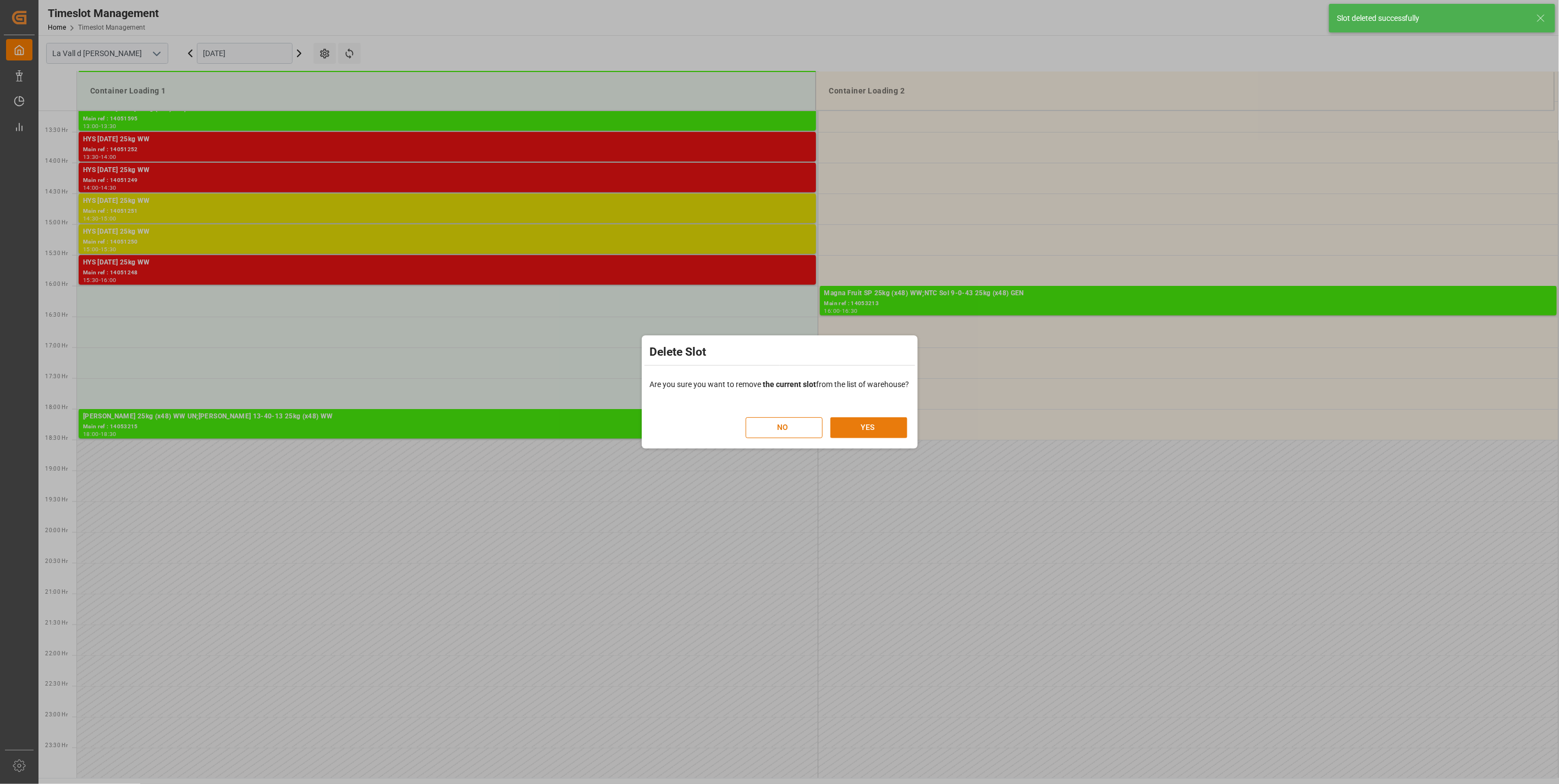
click at [894, 430] on button "YES" at bounding box center [868, 428] width 77 height 21
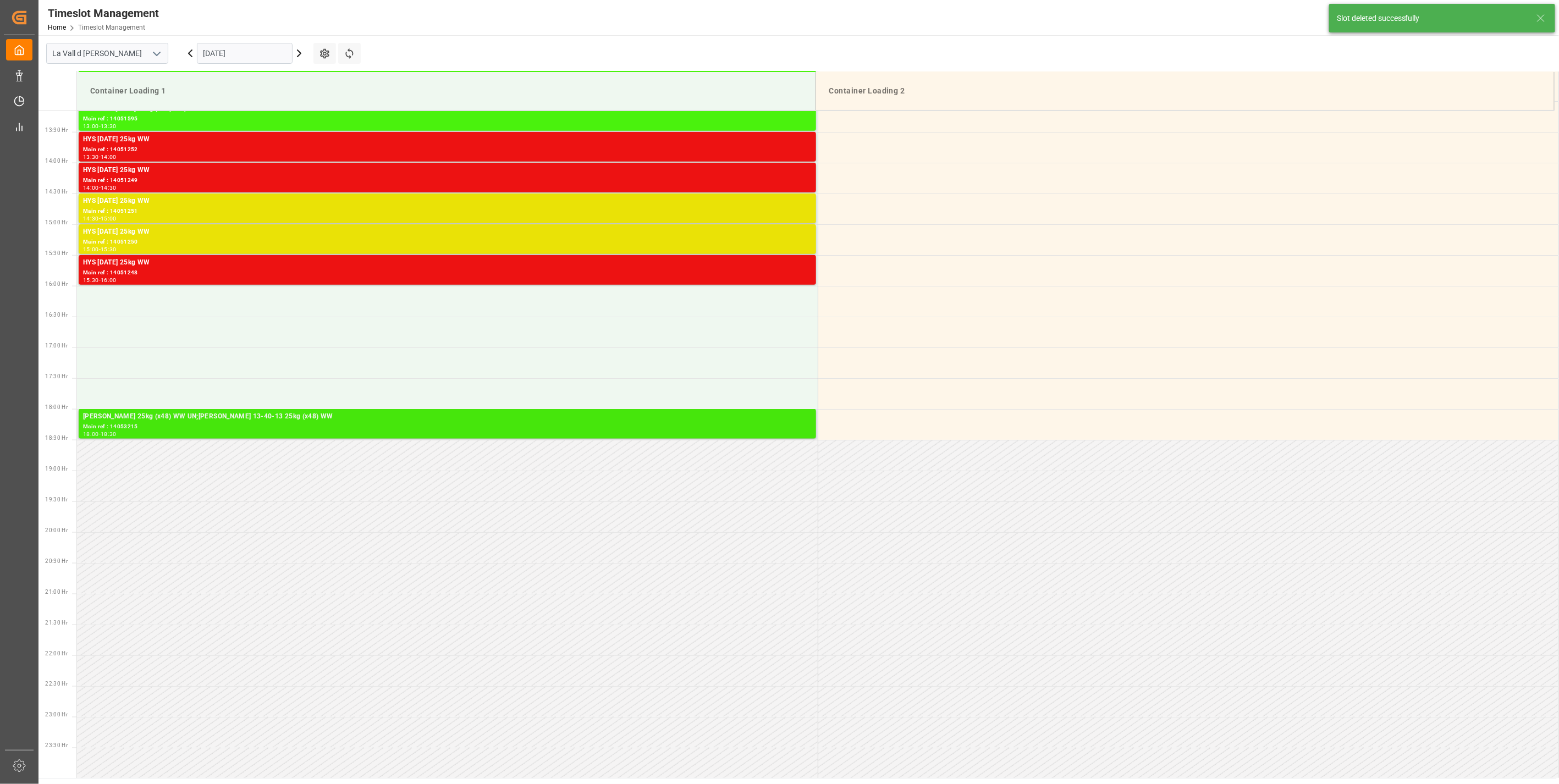
click at [412, 419] on div "[PERSON_NAME] 25kg (x48) WW UN;[PERSON_NAME] 13-40-13 25kg (x48) WW" at bounding box center [447, 417] width 729 height 11
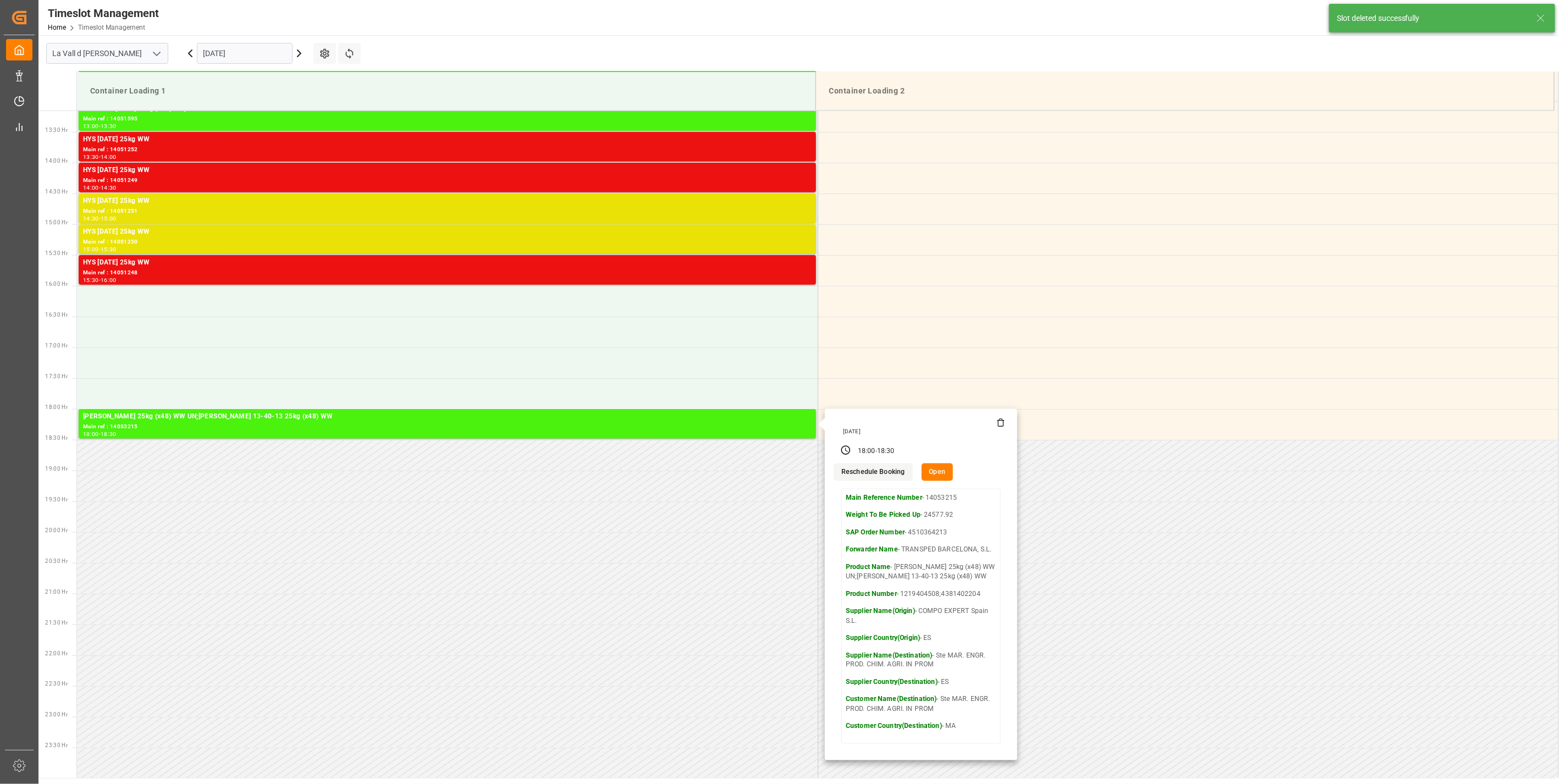
click at [1001, 425] on icon at bounding box center [1001, 423] width 5 height 6
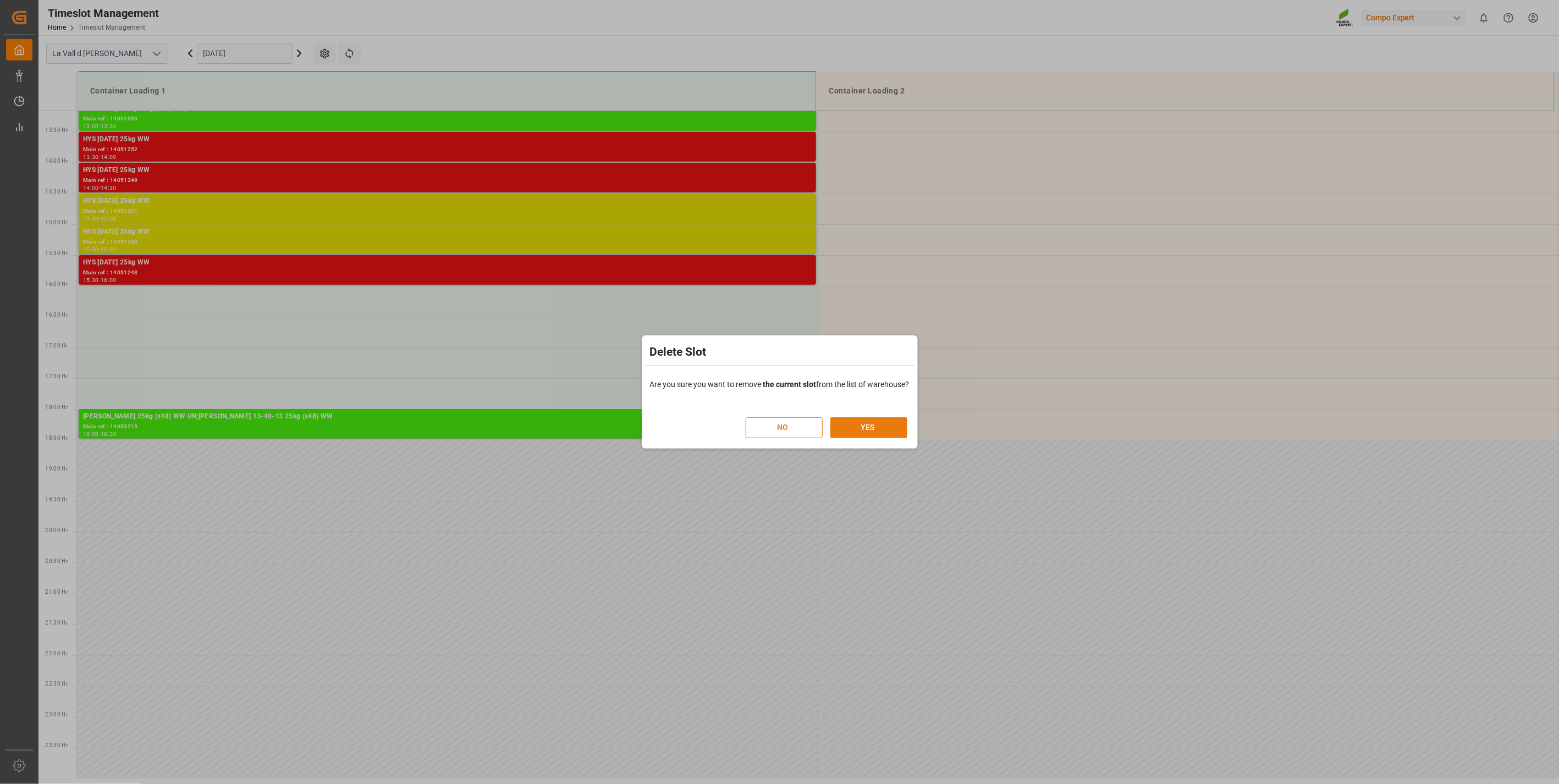
click at [844, 431] on button "YES" at bounding box center [868, 428] width 77 height 21
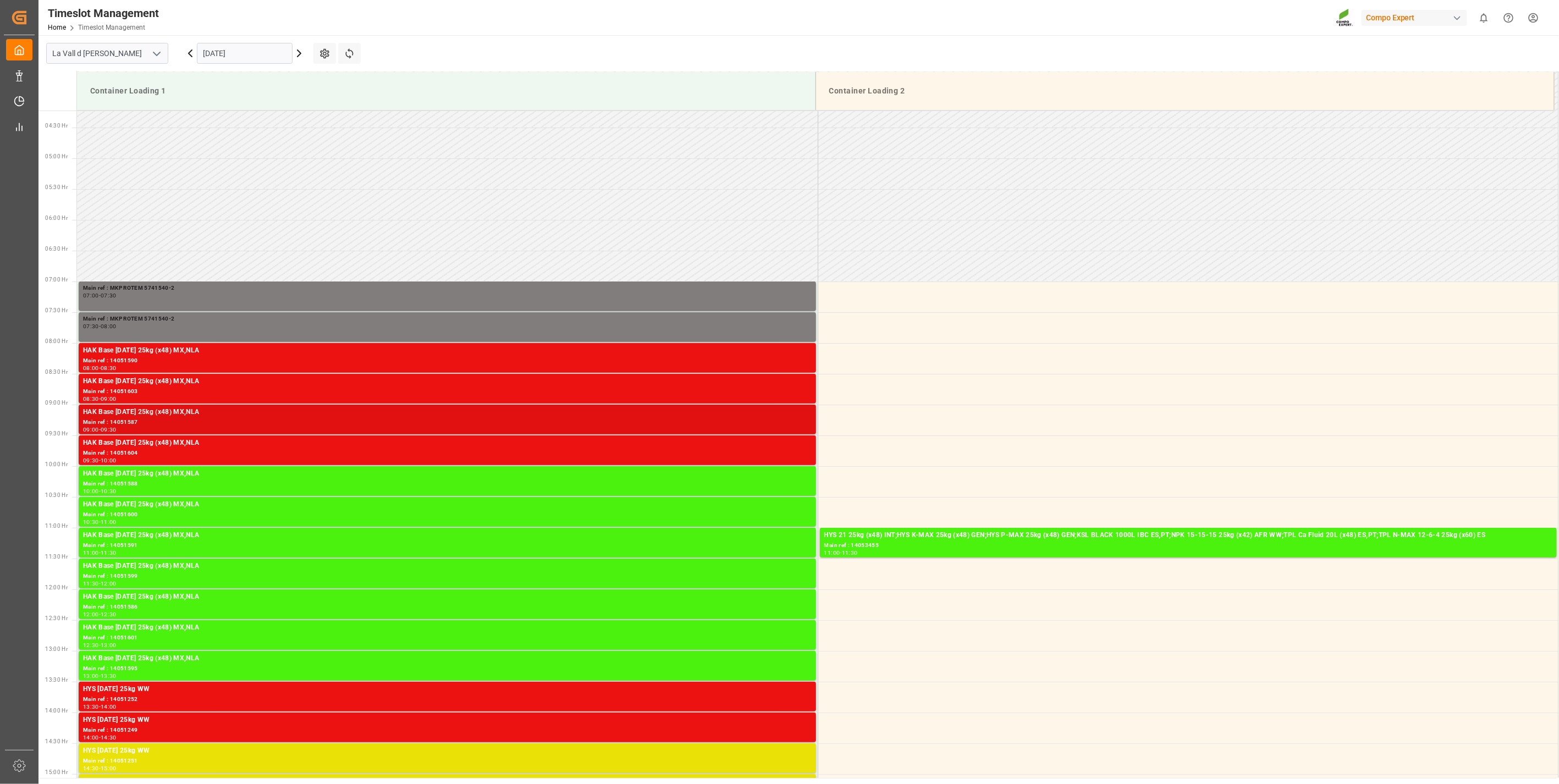
scroll to position [443, 0]
